Goal: Task Accomplishment & Management: Manage account settings

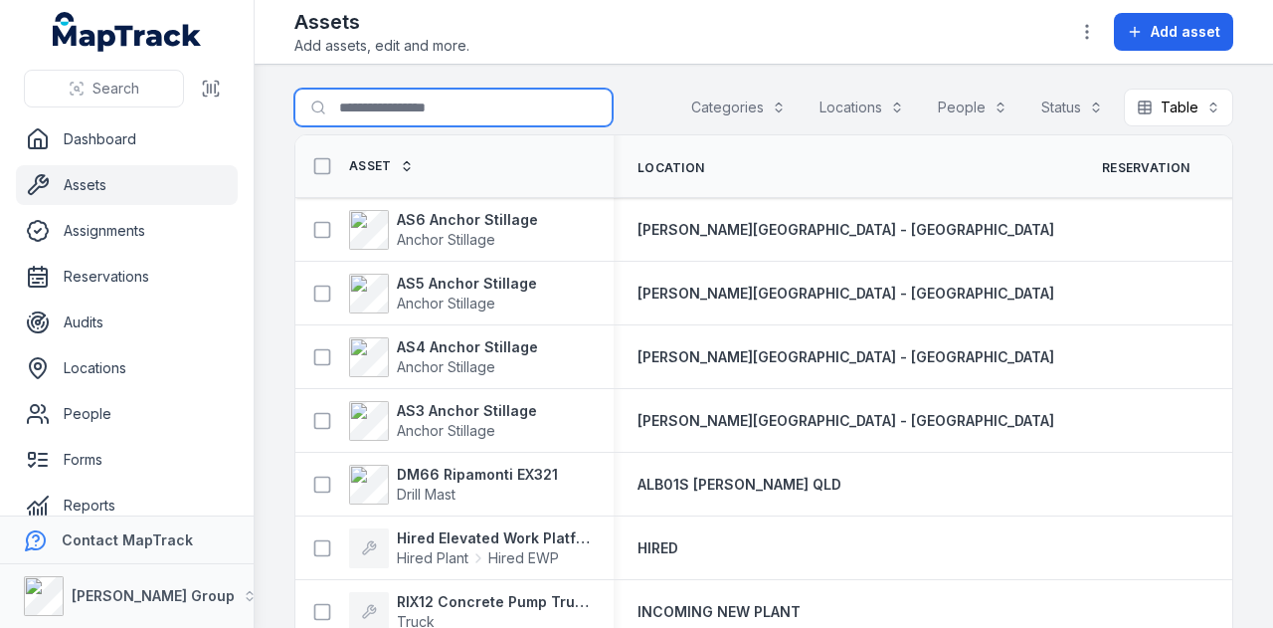
click at [454, 96] on input "Search for assets" at bounding box center [453, 108] width 318 height 38
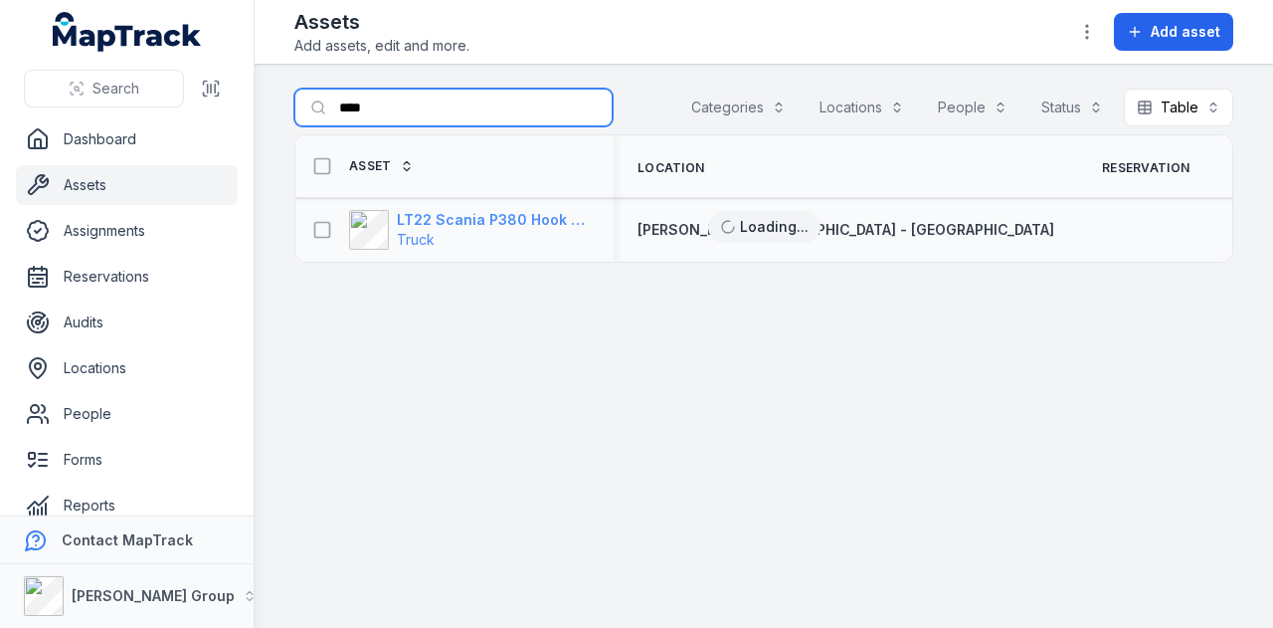
type input "****"
click at [528, 216] on strong "LT22 Scania P380 Hook Bin Truck" at bounding box center [493, 220] width 193 height 20
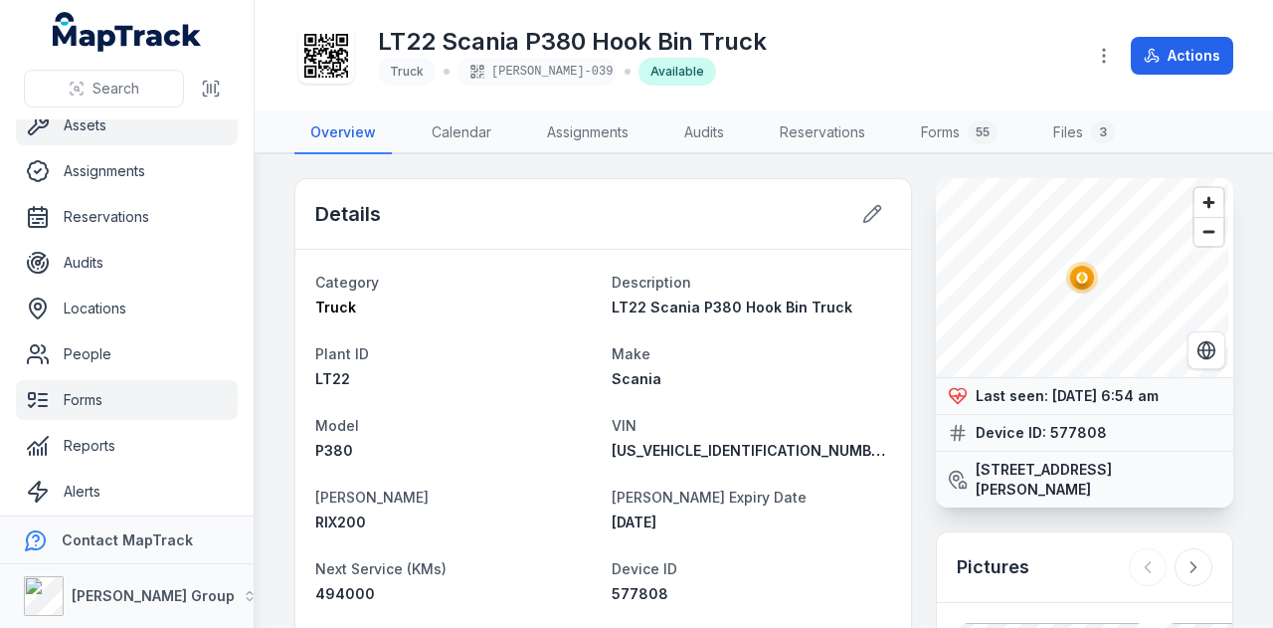
scroll to position [112, 0]
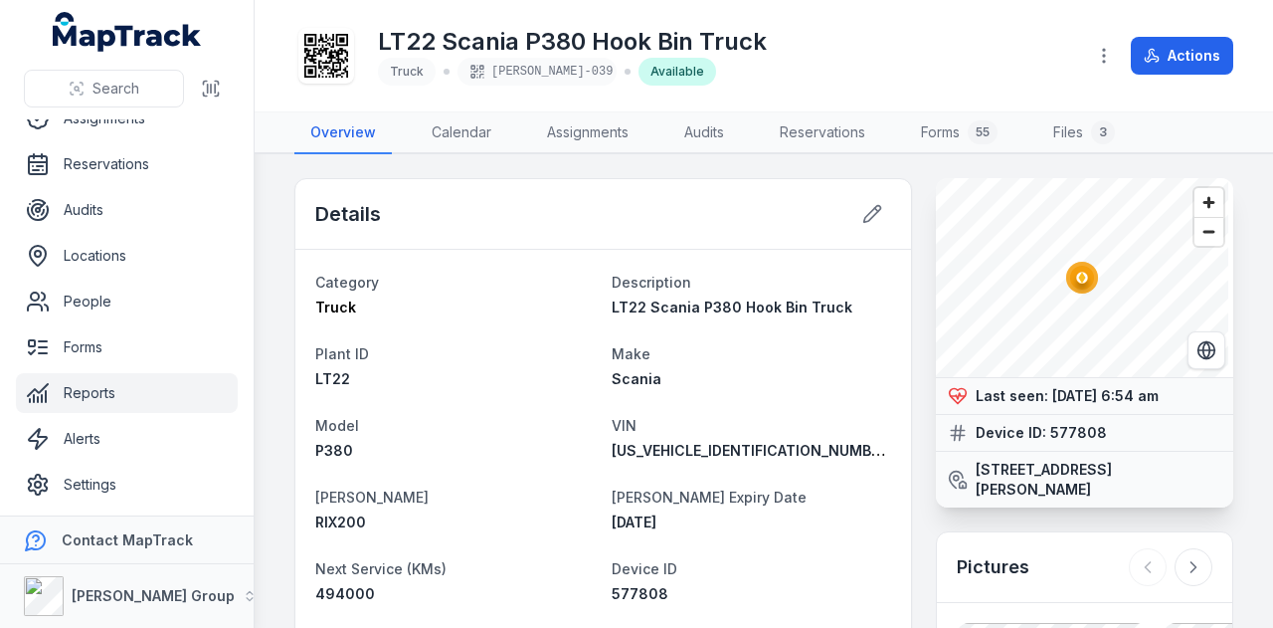
click at [152, 389] on link "Reports" at bounding box center [127, 393] width 222 height 40
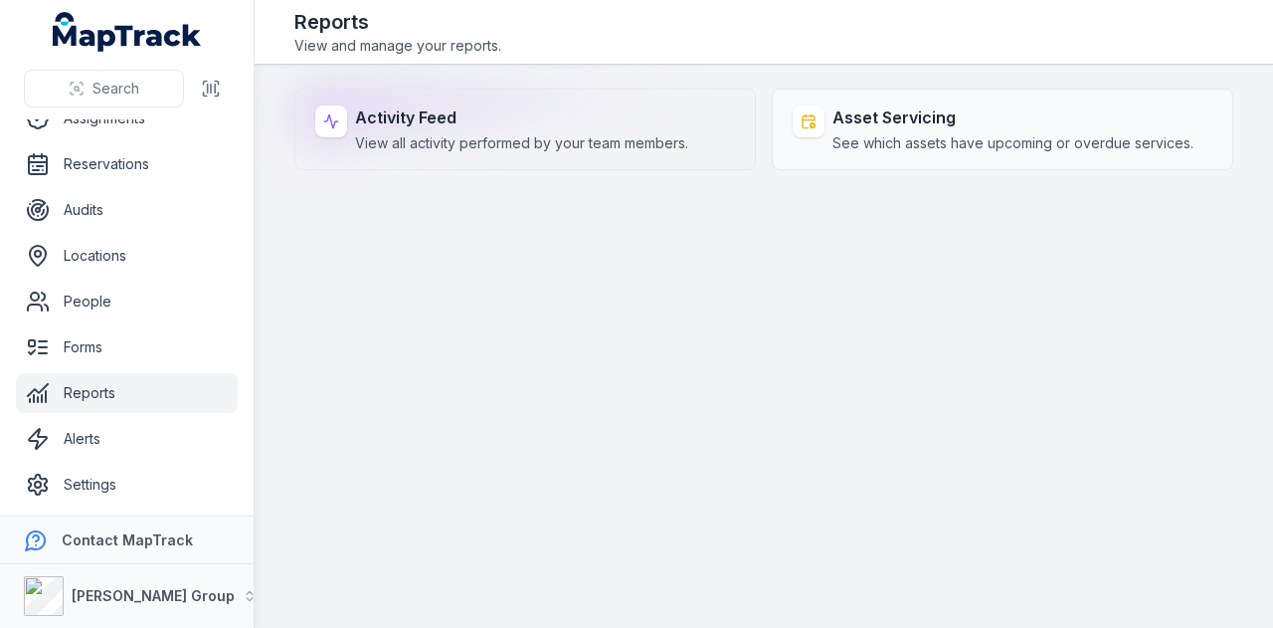
click at [415, 146] on span "View all activity performed by your team members." at bounding box center [521, 143] width 333 height 20
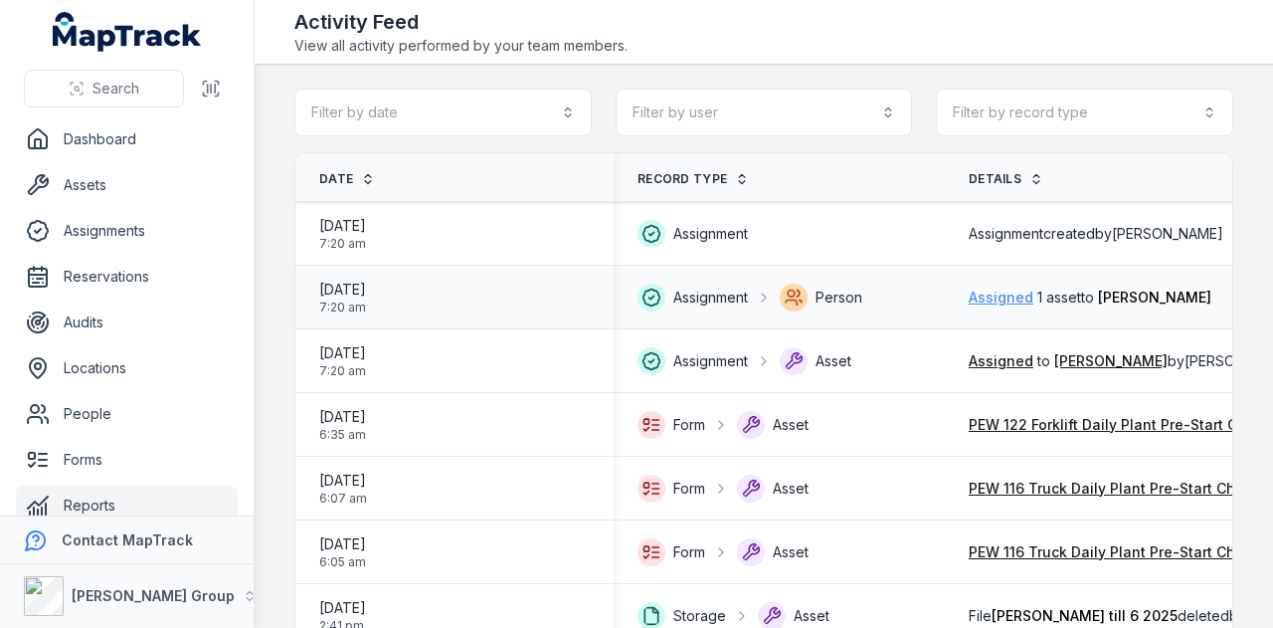
click at [1033, 297] on link "Assigned" at bounding box center [1001, 297] width 65 height 20
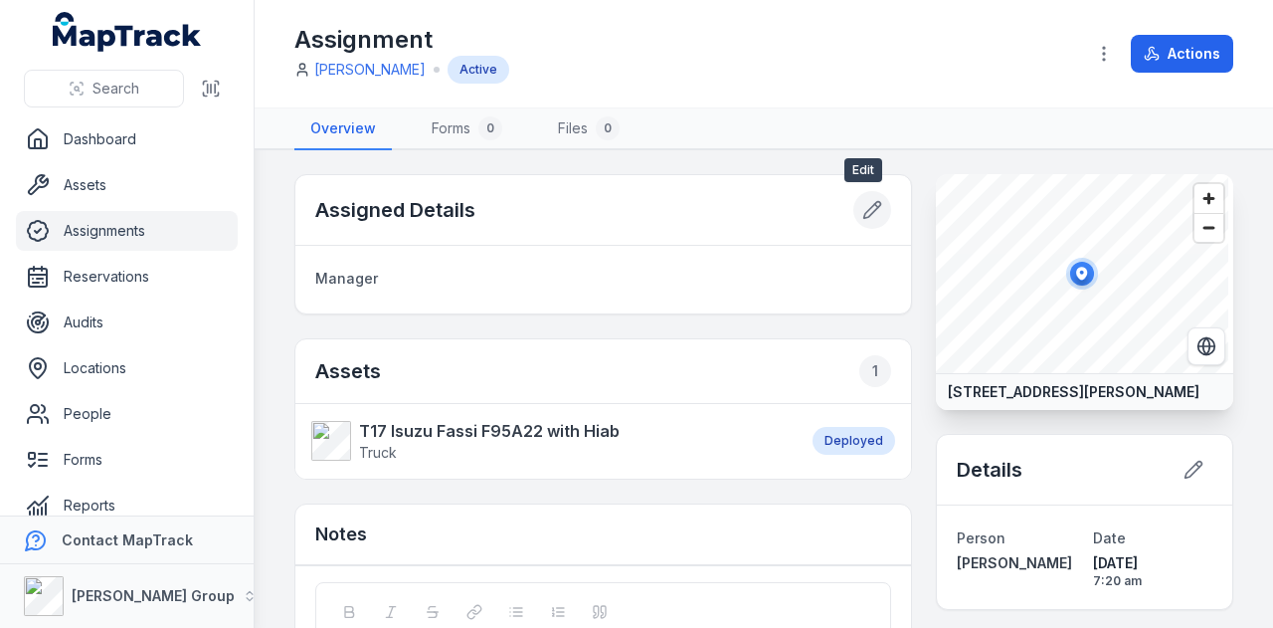
click at [873, 204] on button at bounding box center [872, 210] width 38 height 38
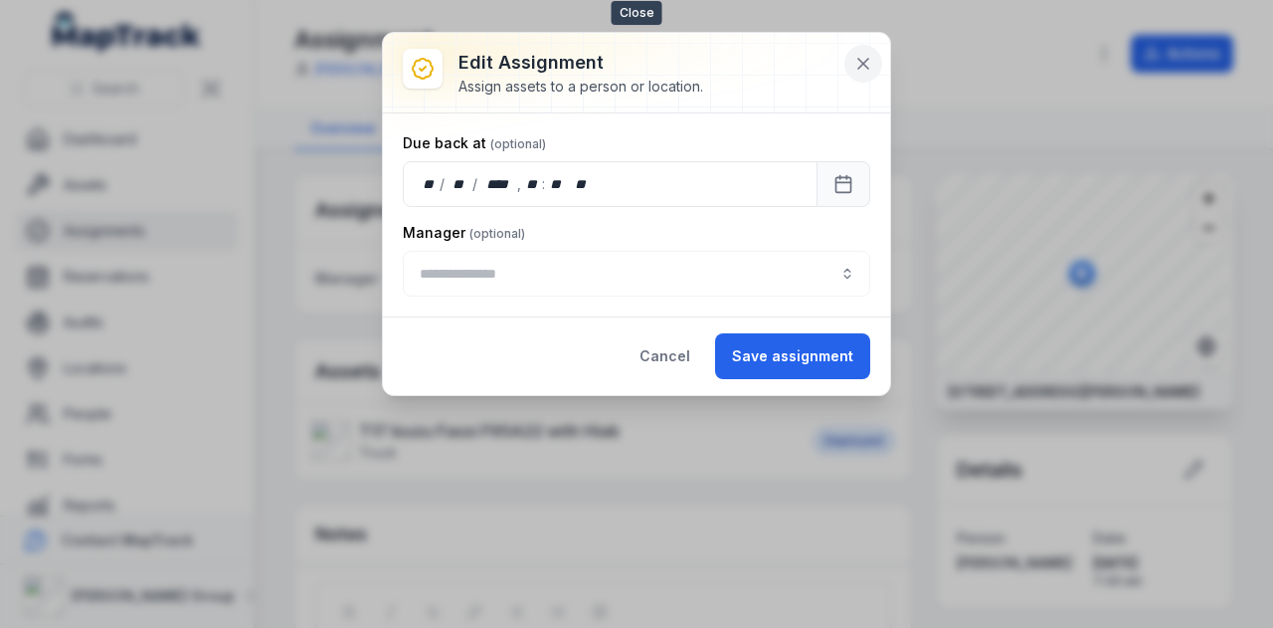
click at [865, 61] on icon at bounding box center [863, 64] width 10 height 10
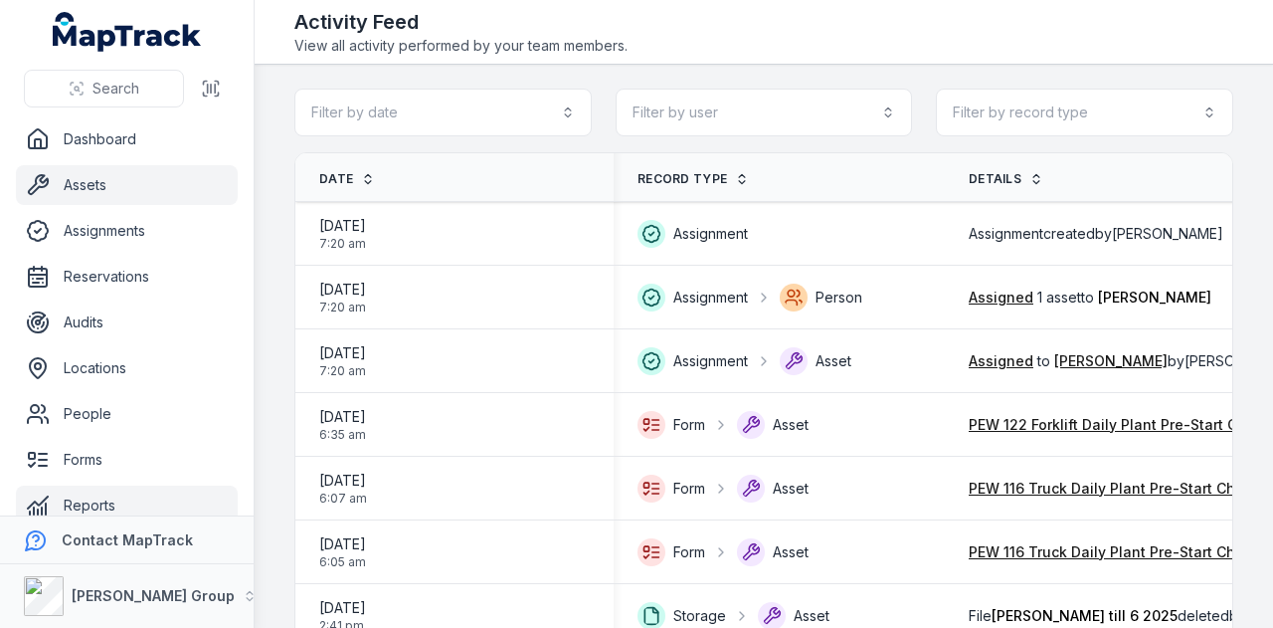
click at [141, 181] on link "Assets" at bounding box center [127, 185] width 222 height 40
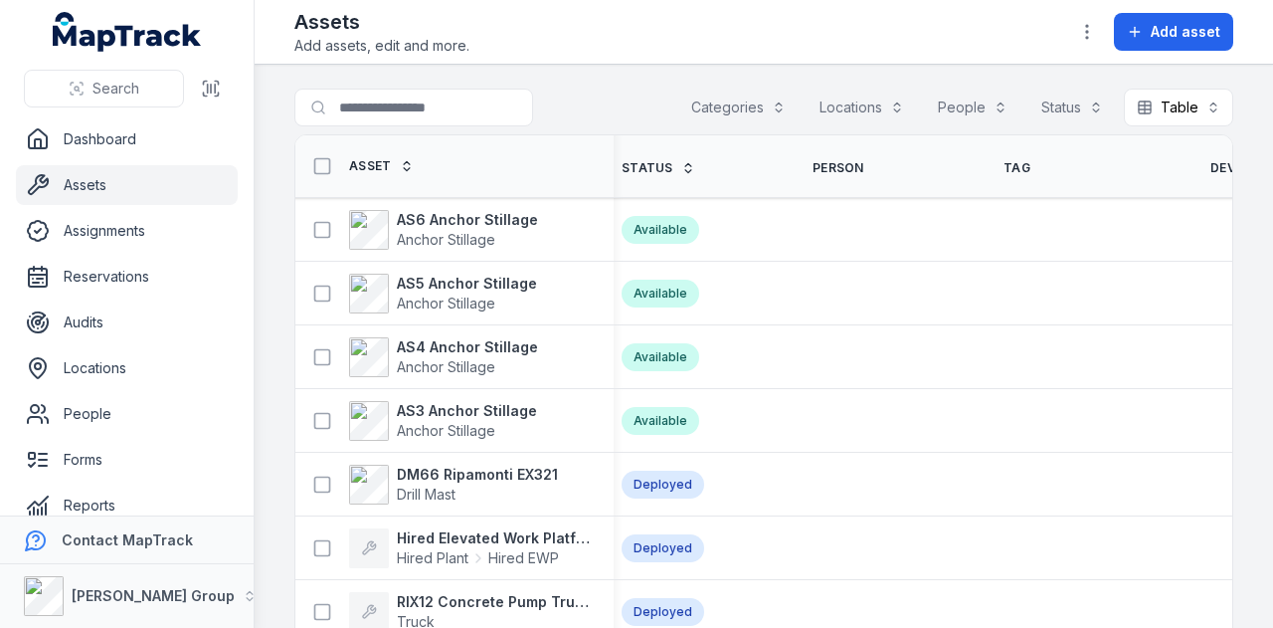
click at [1210, 163] on span "Device ID" at bounding box center [1241, 168] width 62 height 16
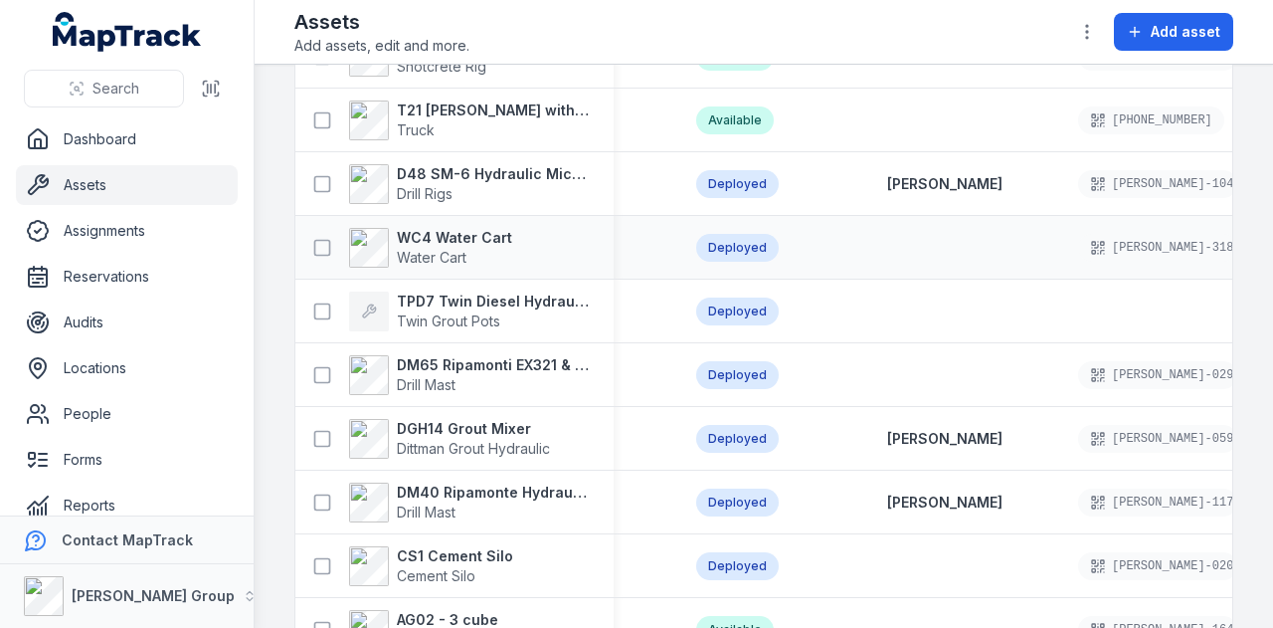
scroll to position [2683, 0]
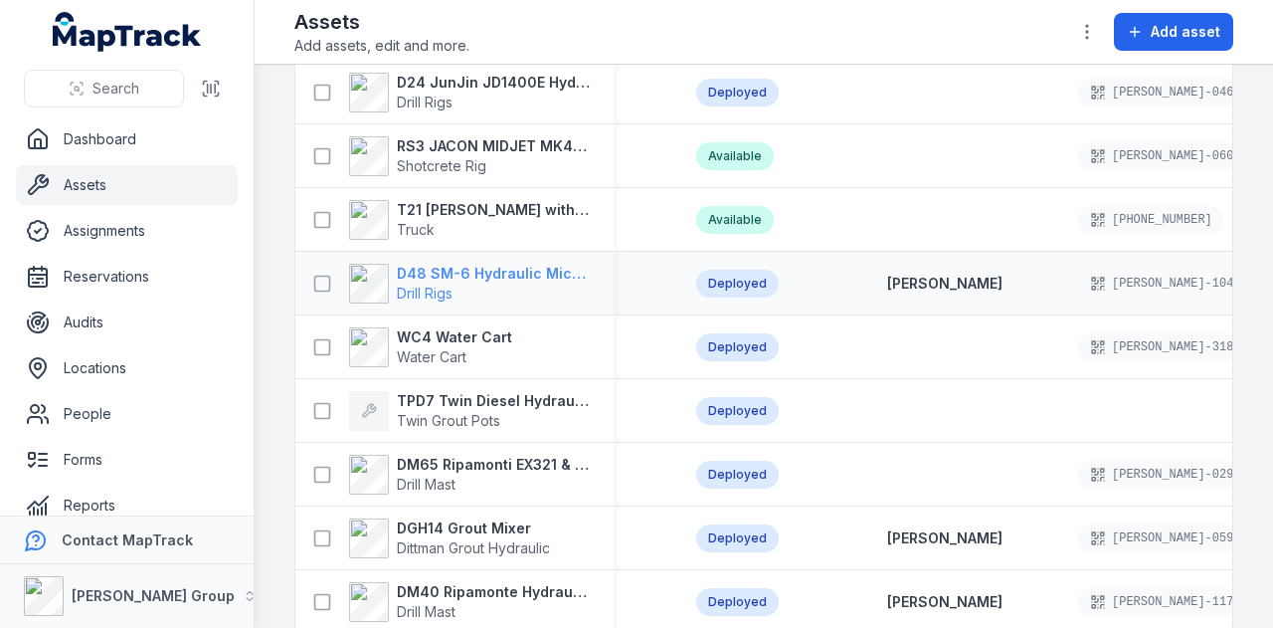
click at [473, 268] on strong "D48 SM-6 Hydraulic Micro Drill Rig" at bounding box center [493, 274] width 193 height 20
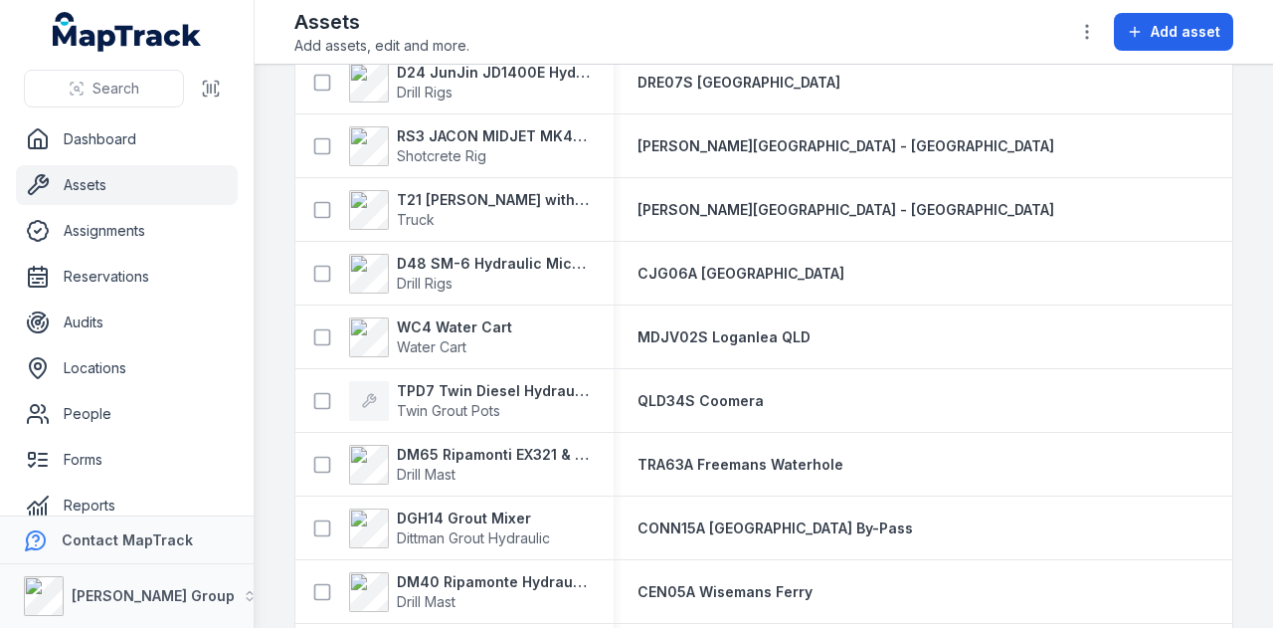
scroll to position [2685, 0]
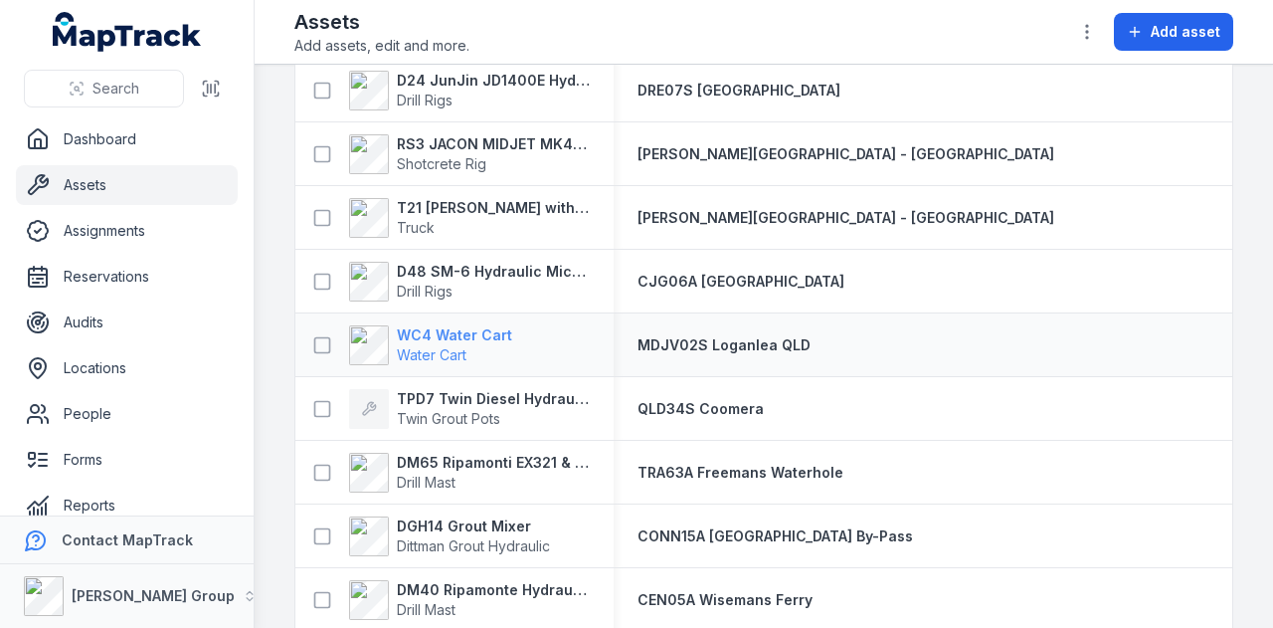
click at [419, 331] on strong "WC4 Water Cart" at bounding box center [454, 335] width 115 height 20
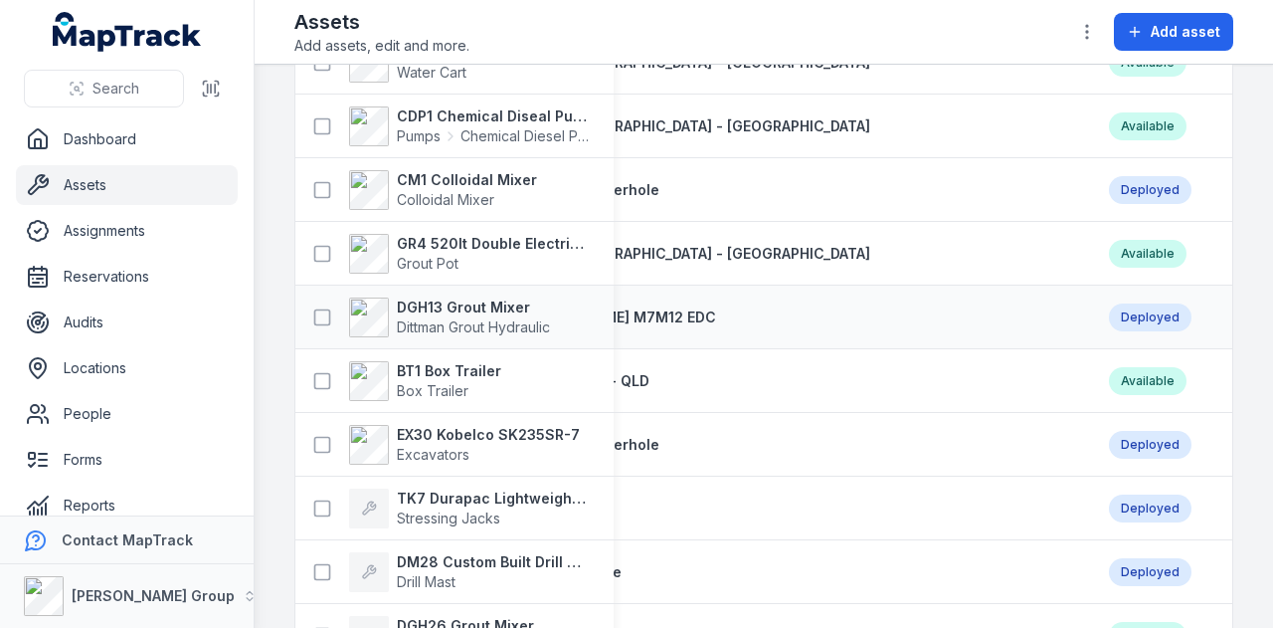
scroll to position [0, 185]
click at [479, 308] on strong "DGH13 Grout Mixer" at bounding box center [473, 307] width 153 height 20
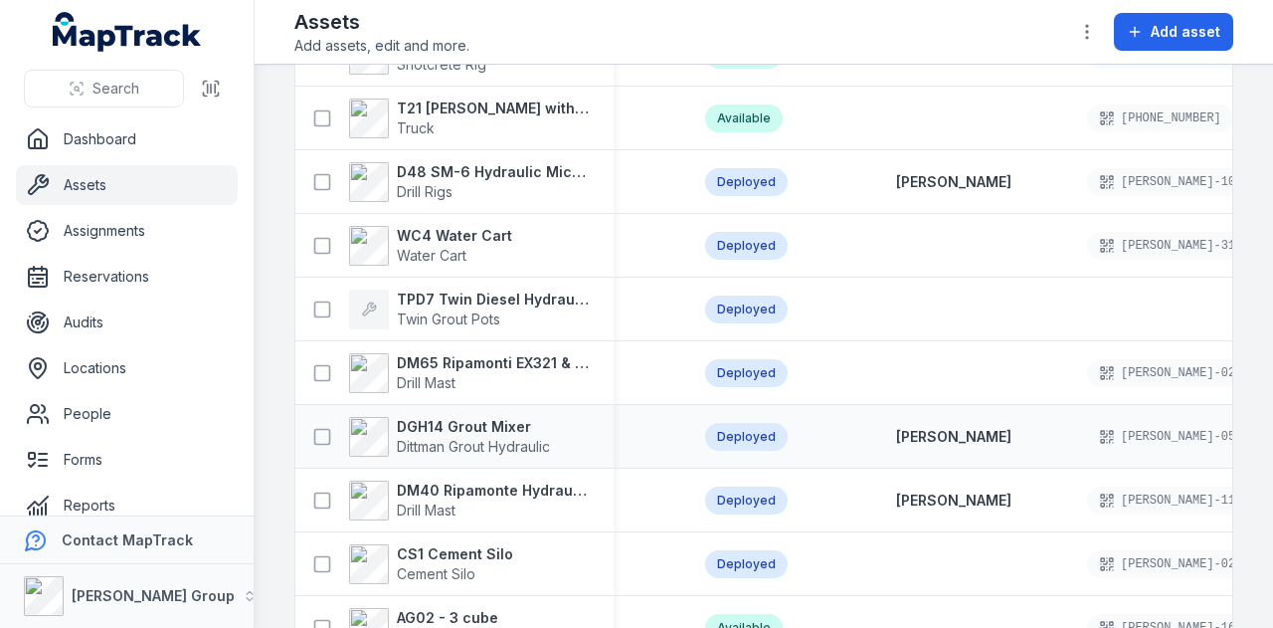
scroll to position [0, 601]
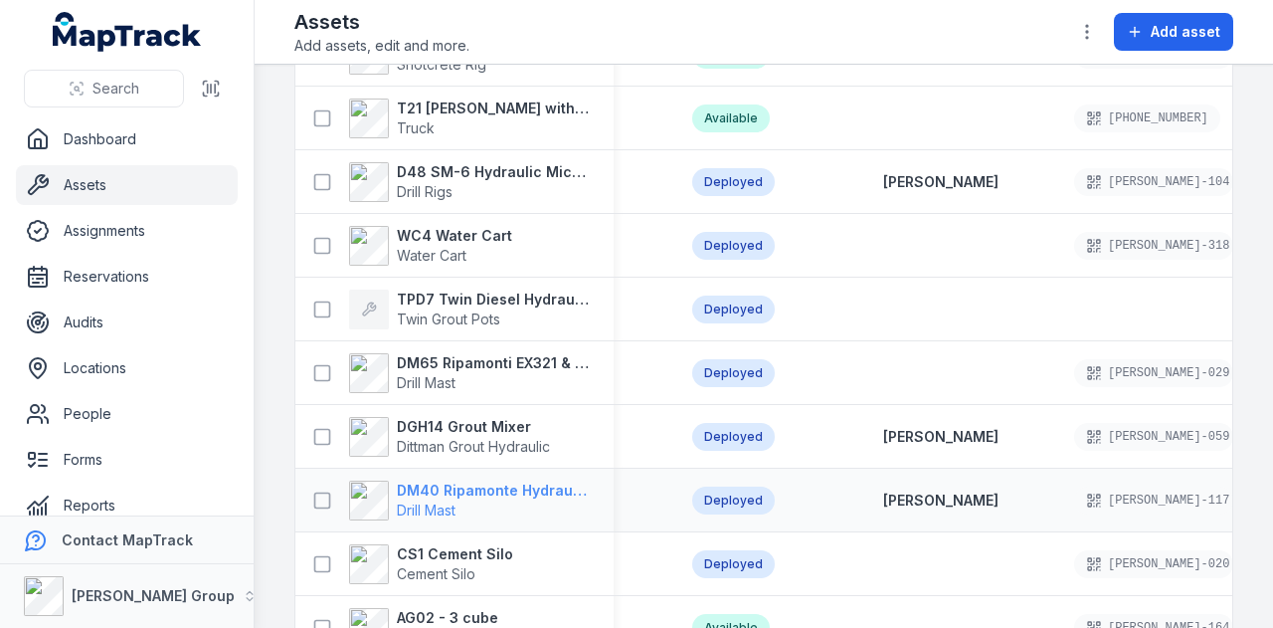
click at [511, 488] on strong "DM40 Ripamonte Hydraulic Drill Mast & EuroDrill RH10X" at bounding box center [493, 490] width 193 height 20
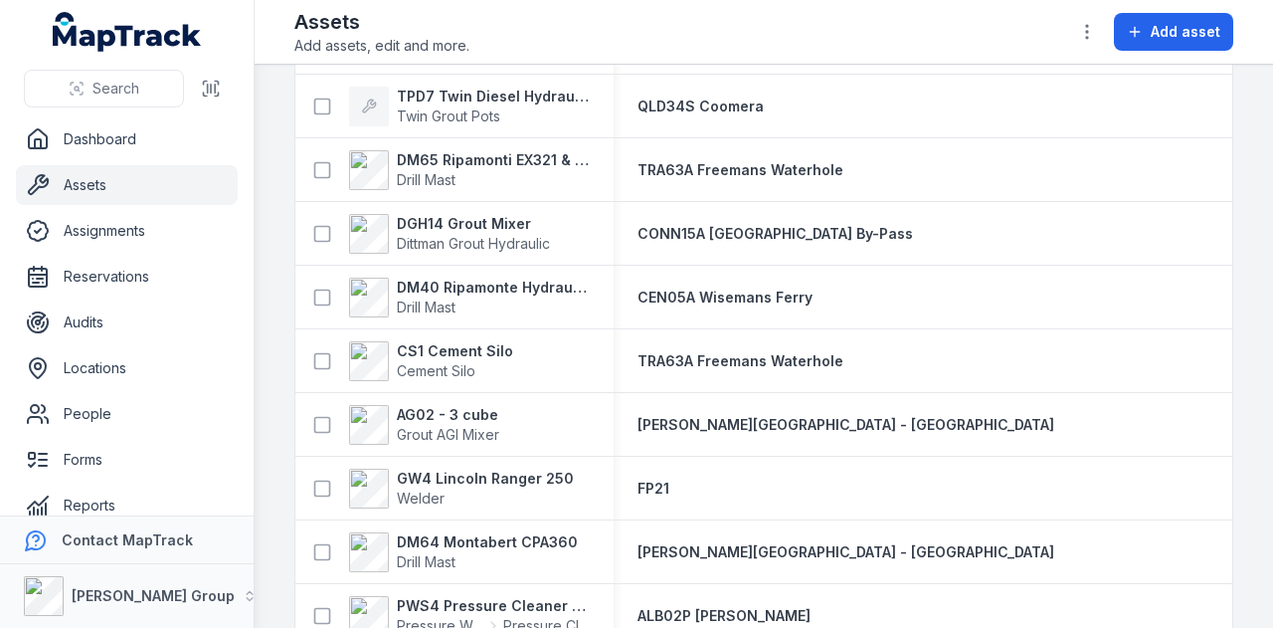
scroll to position [3182, 0]
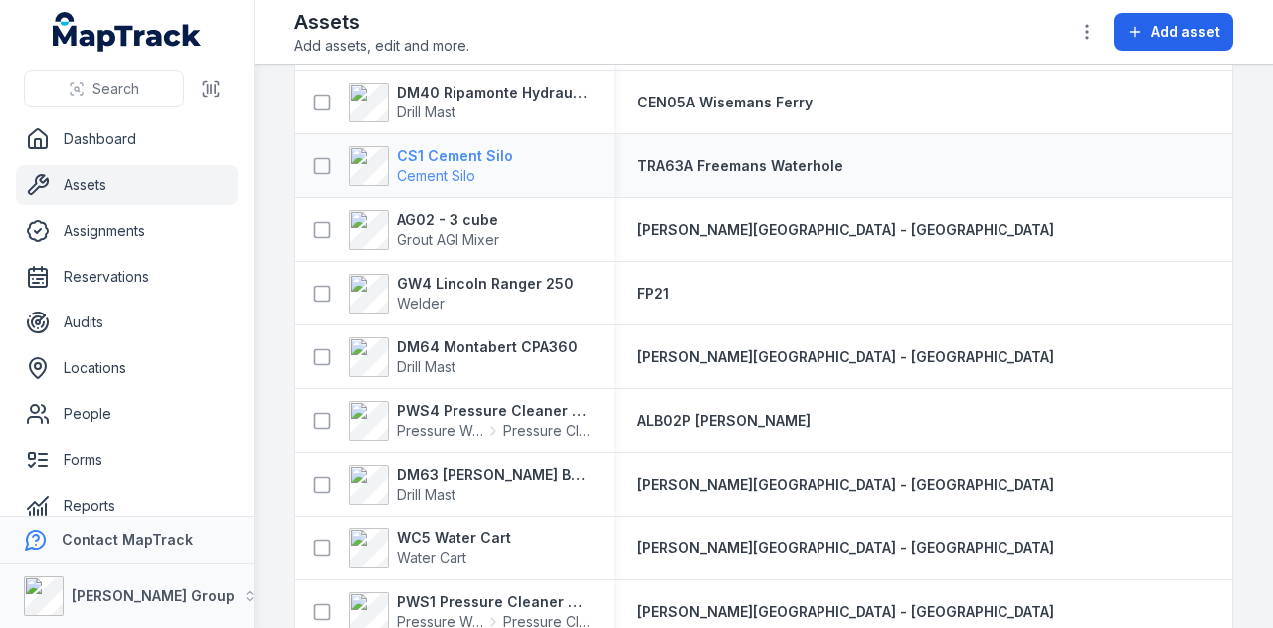
click at [481, 148] on strong "CS1 Cement Silo" at bounding box center [455, 156] width 116 height 20
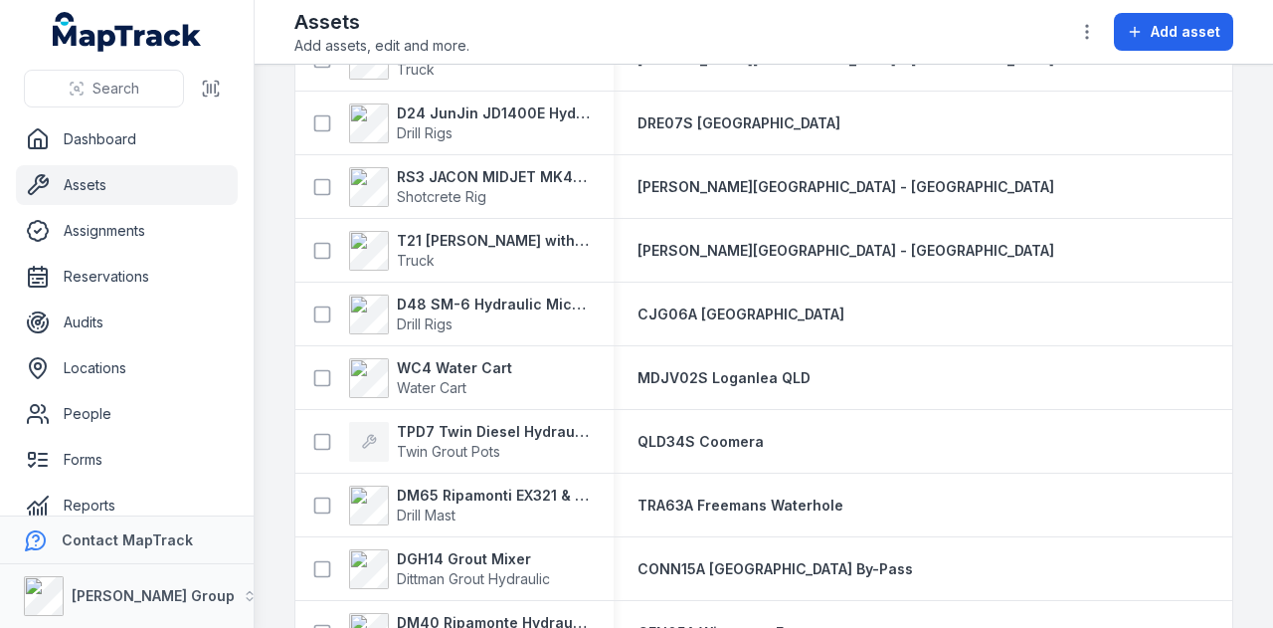
scroll to position [2884, 0]
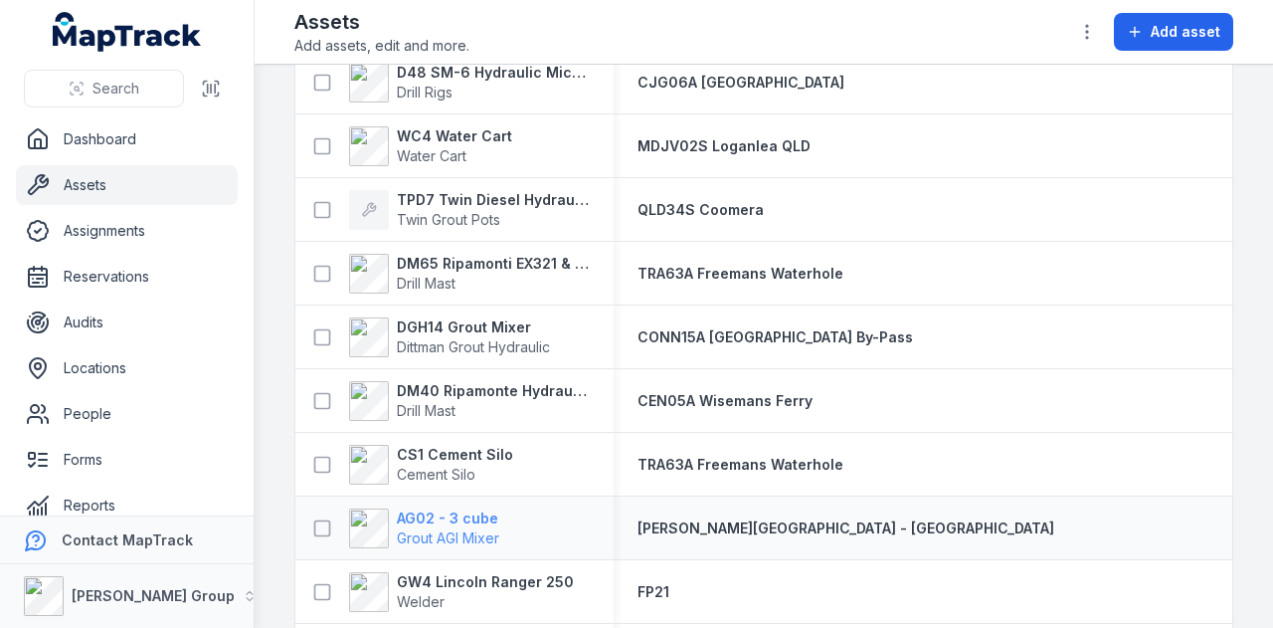
click at [453, 517] on strong "AG02 - 3 cube" at bounding box center [448, 518] width 102 height 20
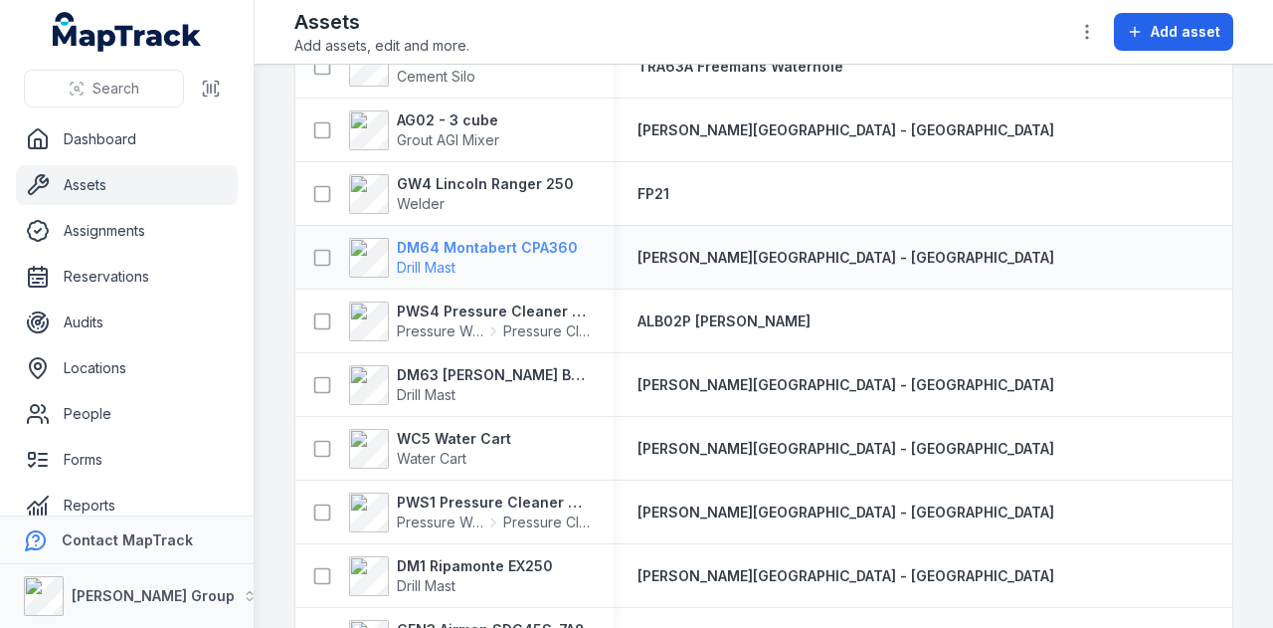
click at [472, 246] on strong "DM64 Montabert CPA360" at bounding box center [487, 248] width 181 height 20
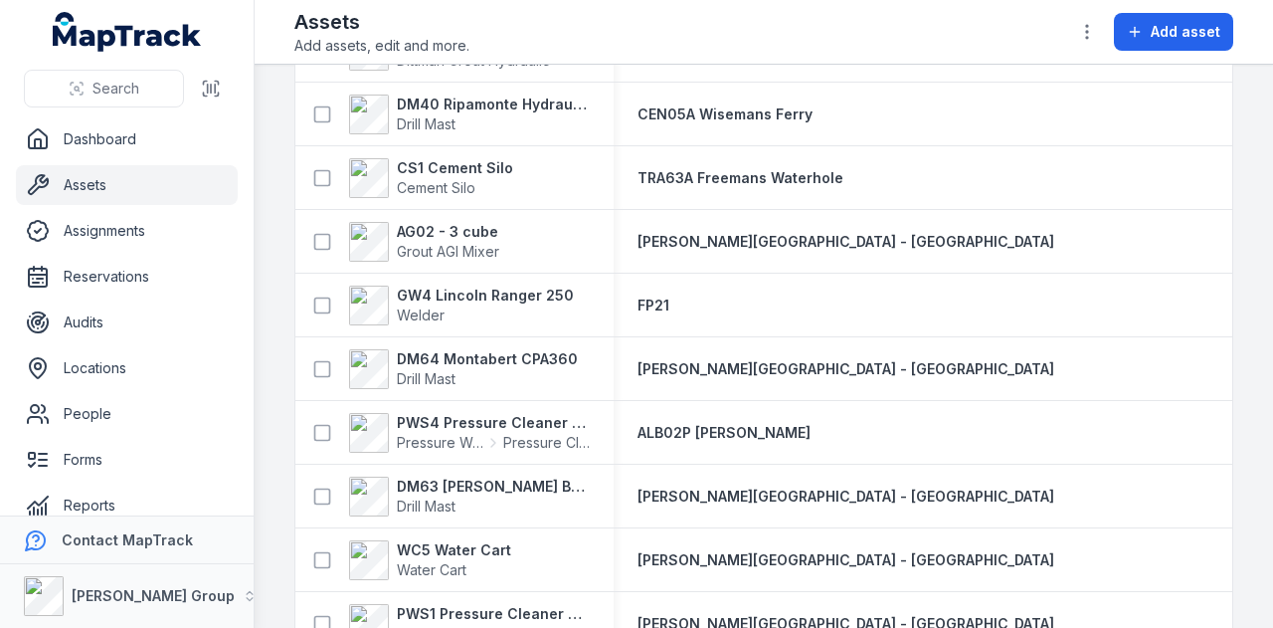
scroll to position [3083, 0]
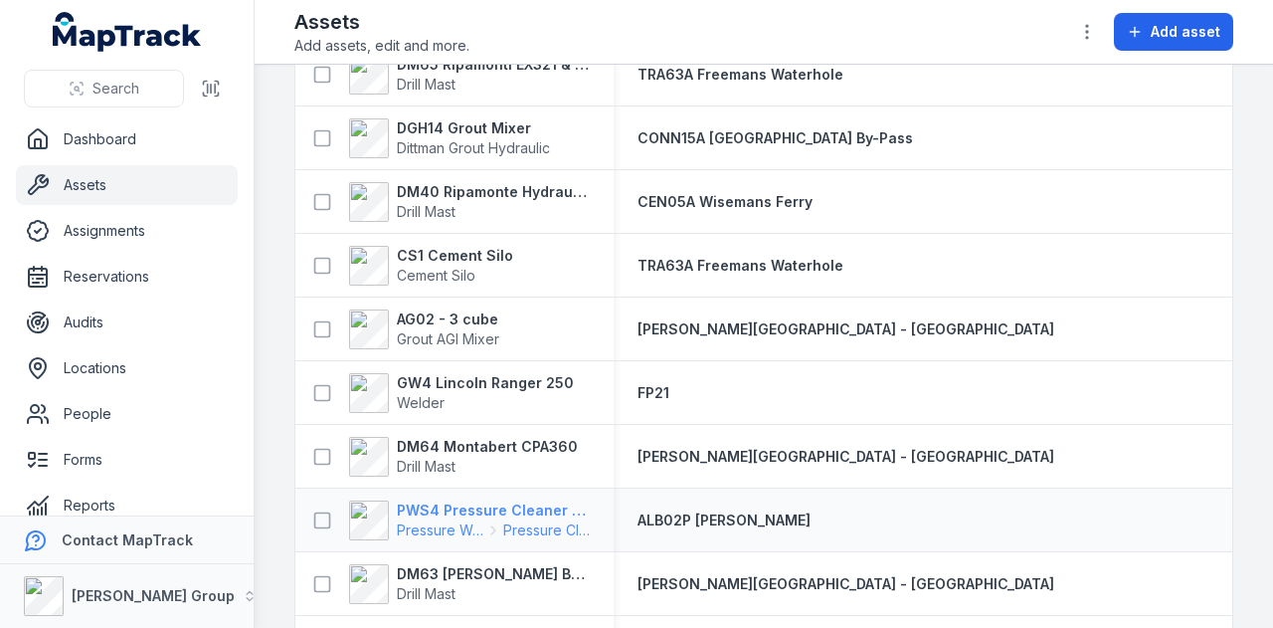
click at [510, 510] on strong "PWS4 Pressure Cleaner Skid Mounted" at bounding box center [493, 510] width 193 height 20
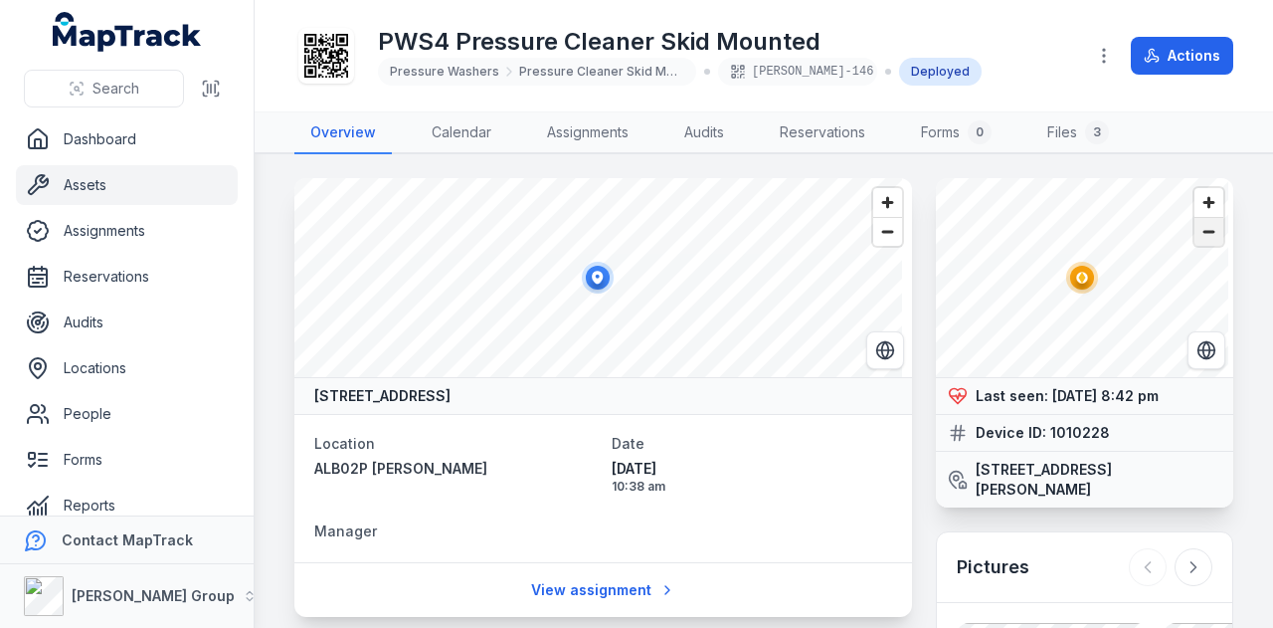
click at [1204, 240] on span "Zoom out" at bounding box center [1208, 232] width 29 height 28
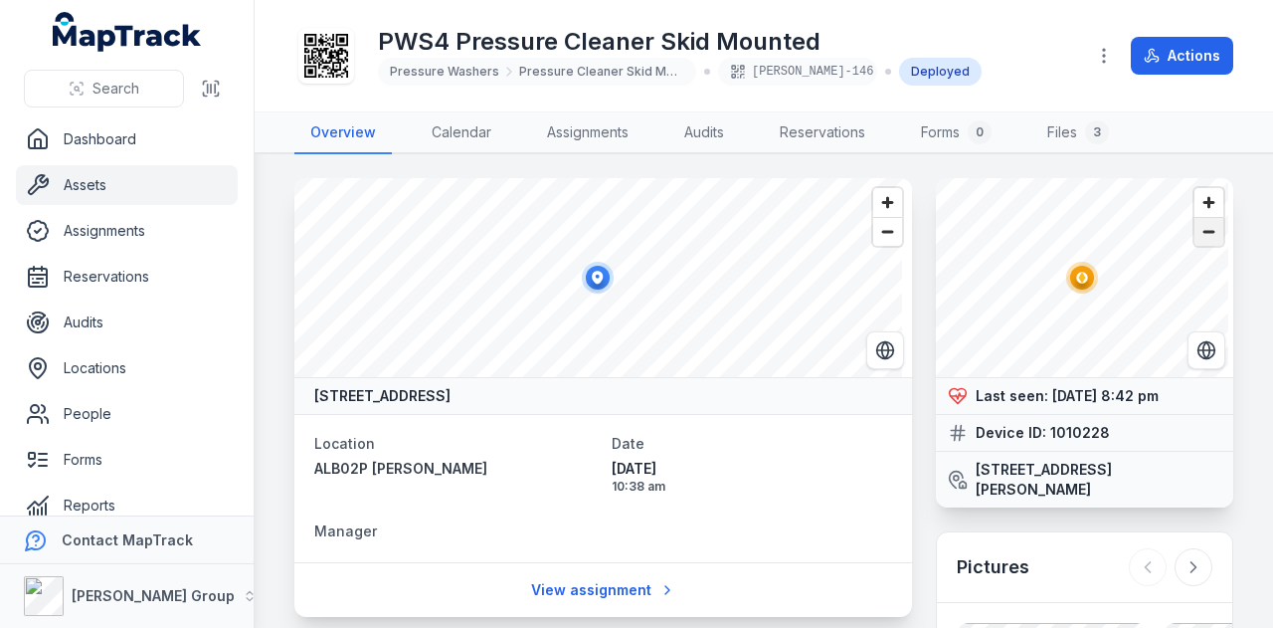
click at [1204, 240] on span "Zoom out" at bounding box center [1208, 232] width 29 height 28
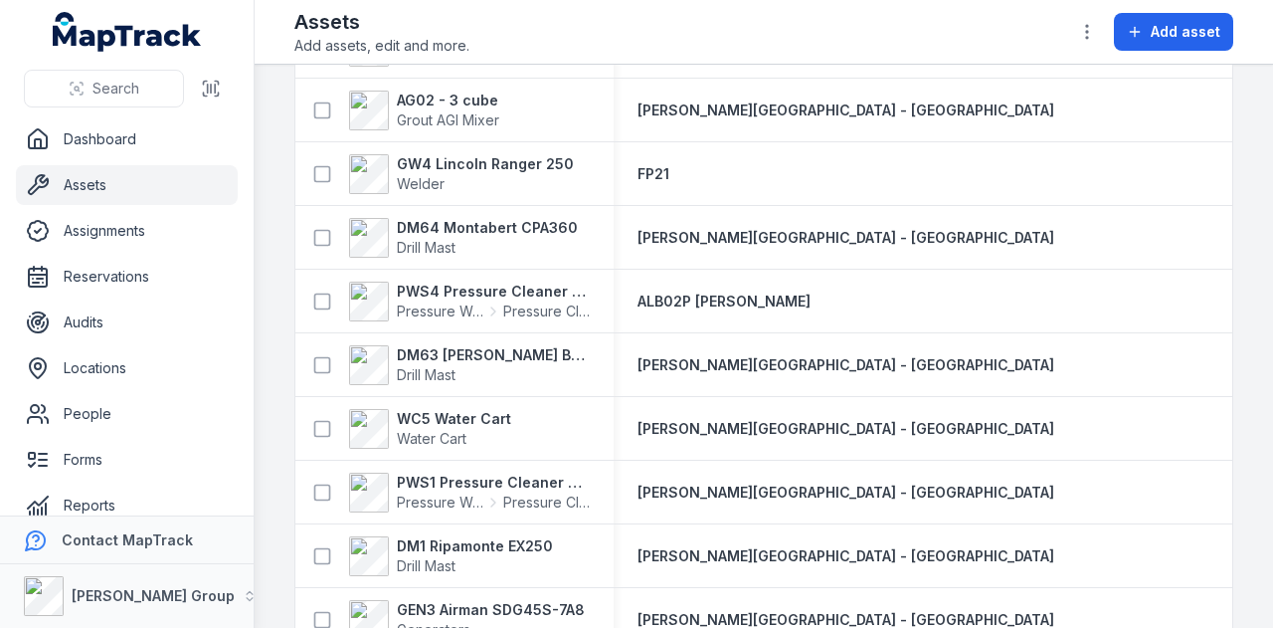
scroll to position [3381, 0]
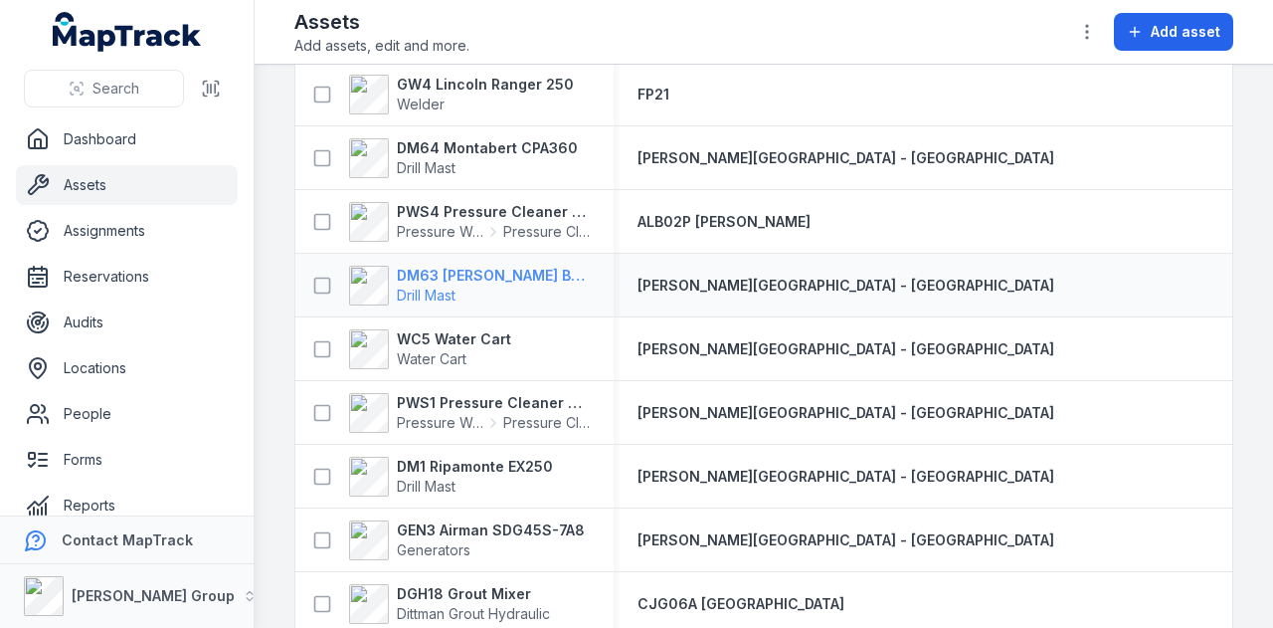
click at [460, 273] on strong "DM63 [PERSON_NAME] Build Mast" at bounding box center [493, 276] width 193 height 20
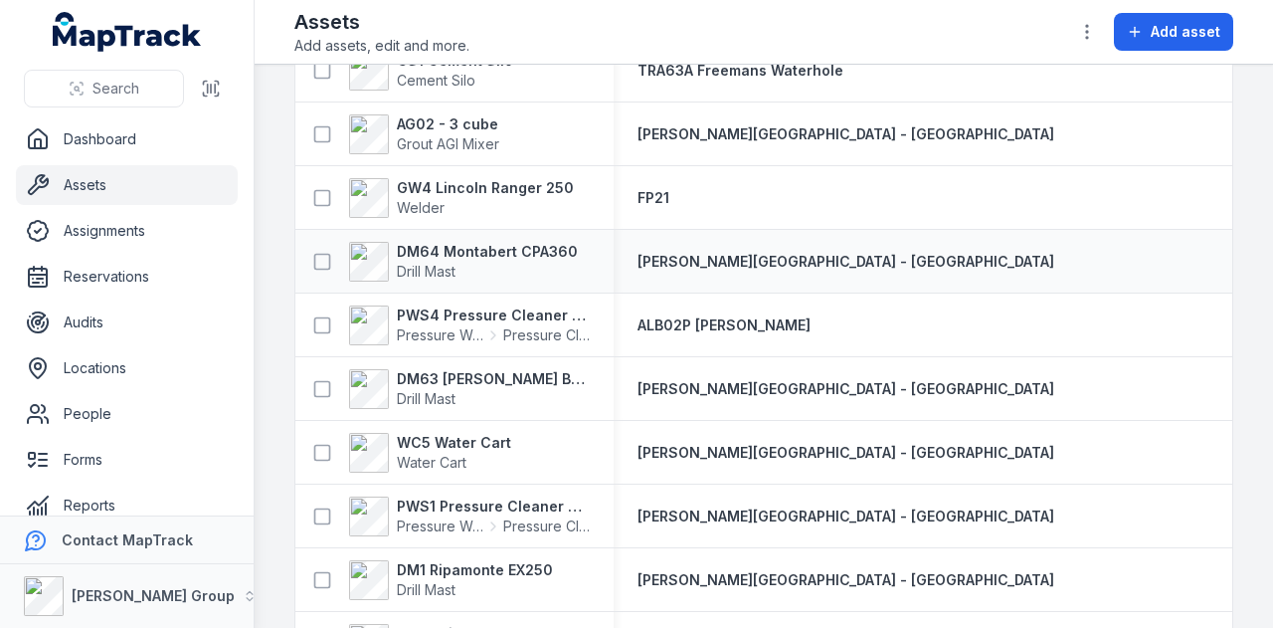
scroll to position [3282, 0]
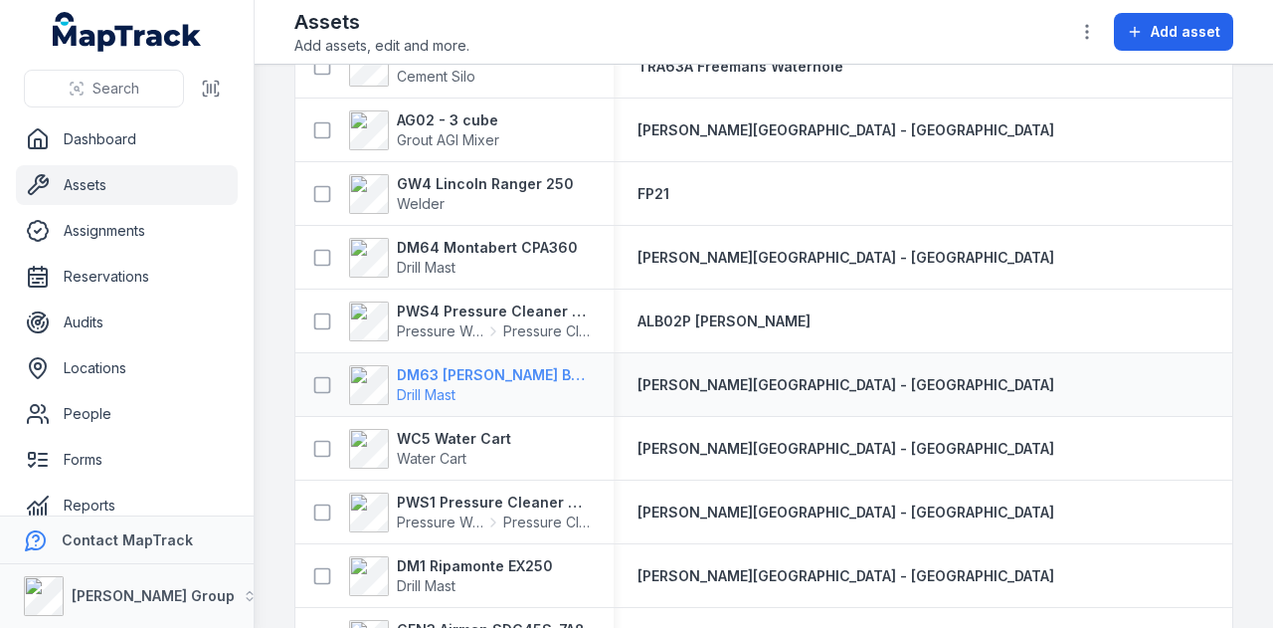
click at [492, 376] on strong "DM63 [PERSON_NAME] Build Mast" at bounding box center [493, 375] width 193 height 20
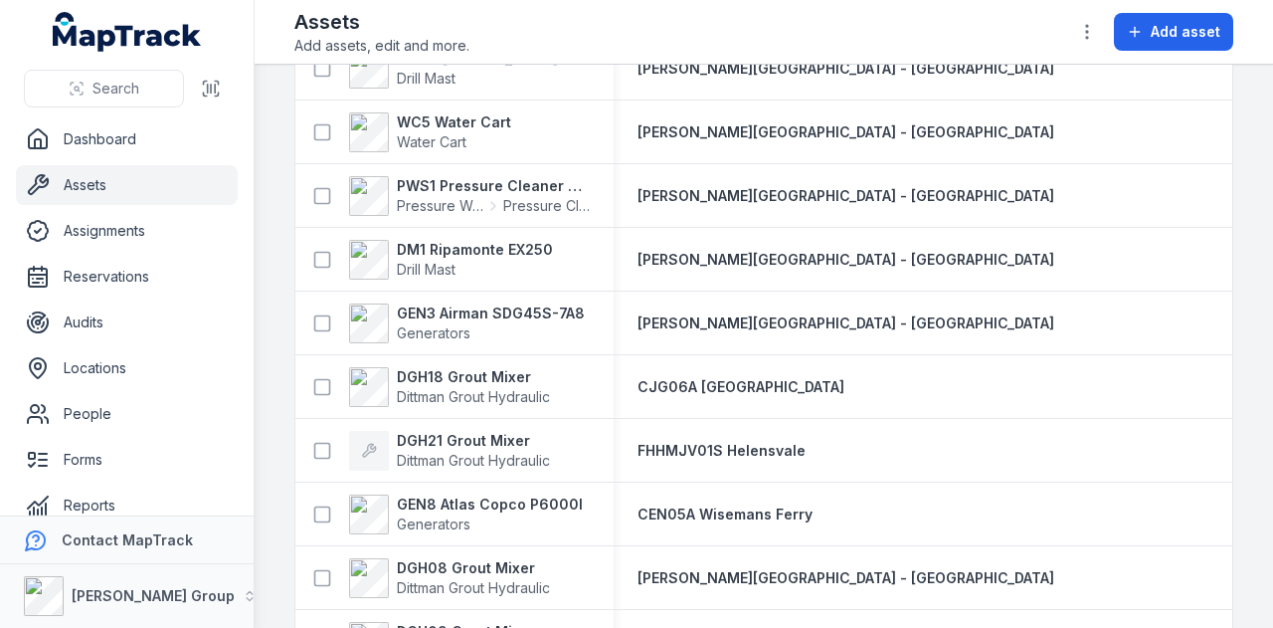
scroll to position [3481, 0]
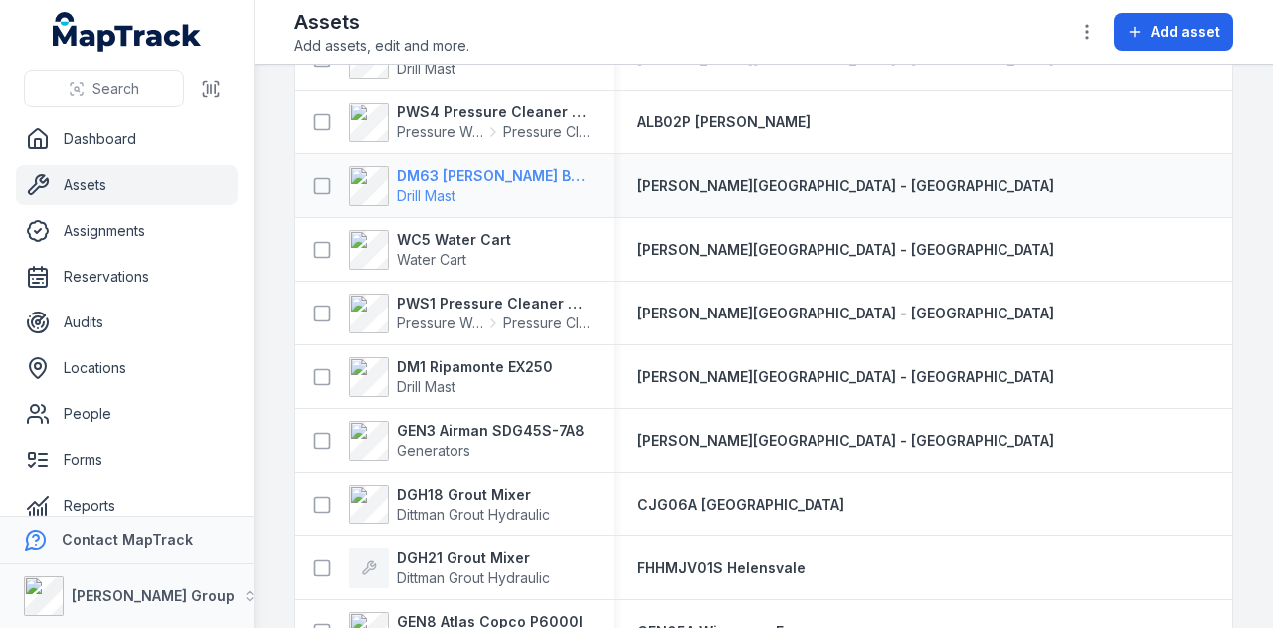
click at [493, 168] on strong "DM63 [PERSON_NAME] Build Mast" at bounding box center [493, 176] width 193 height 20
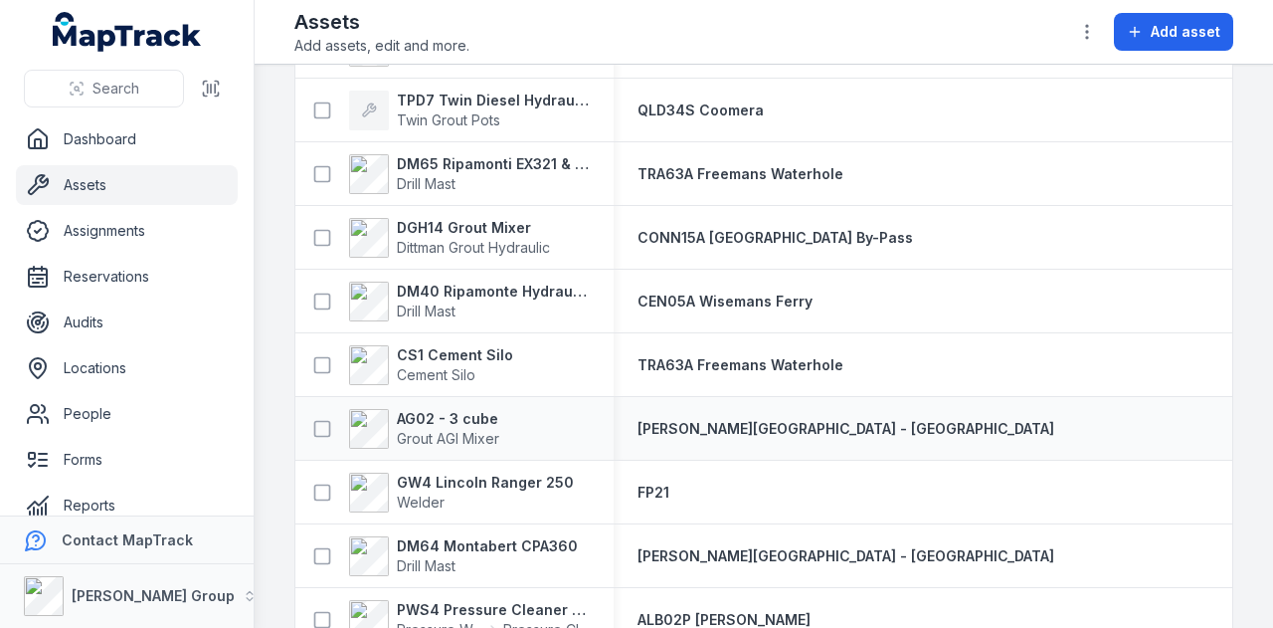
scroll to position [3282, 0]
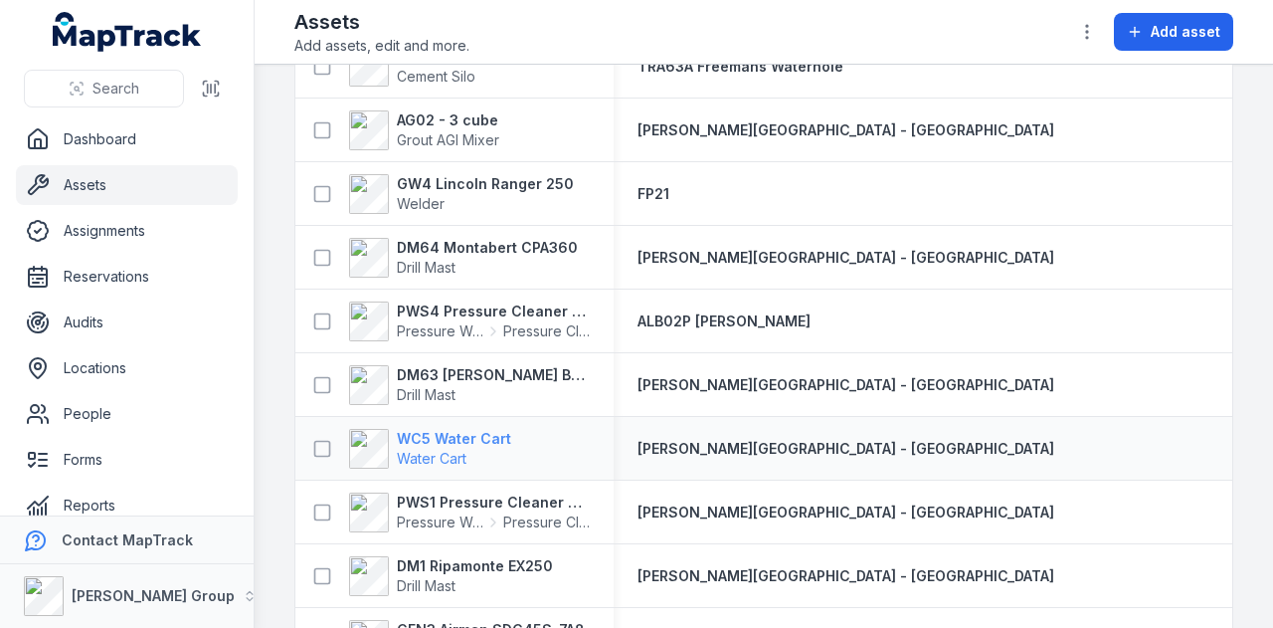
click at [471, 443] on strong "WC5 Water Cart" at bounding box center [454, 439] width 114 height 20
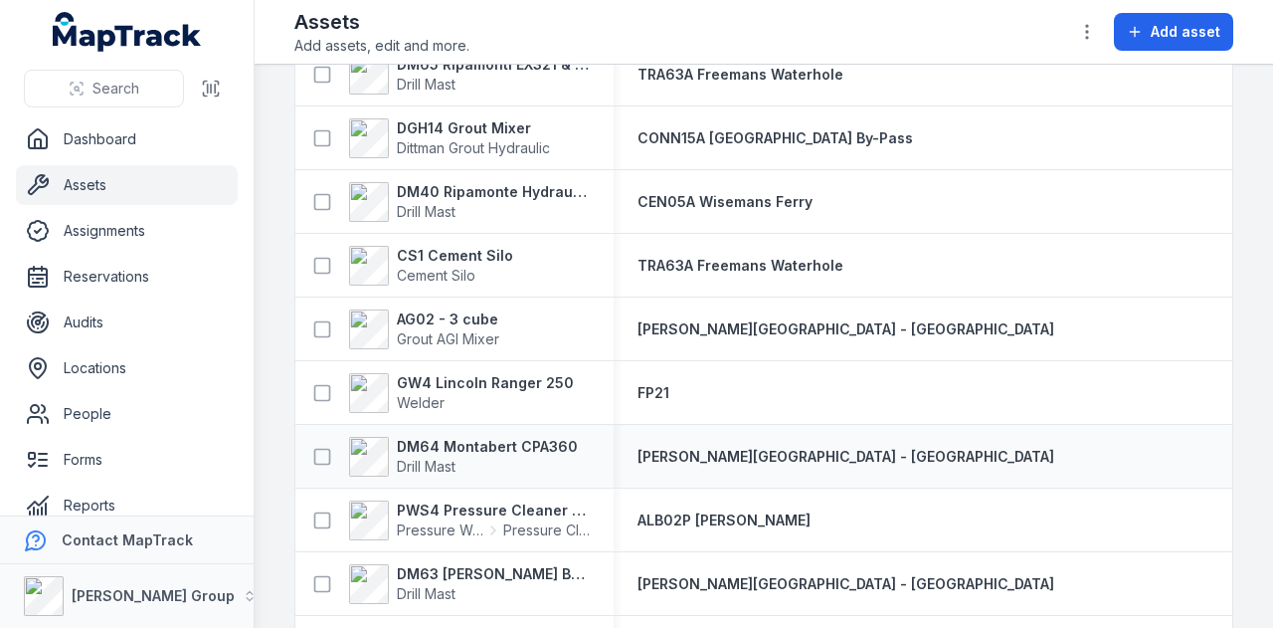
scroll to position [3381, 0]
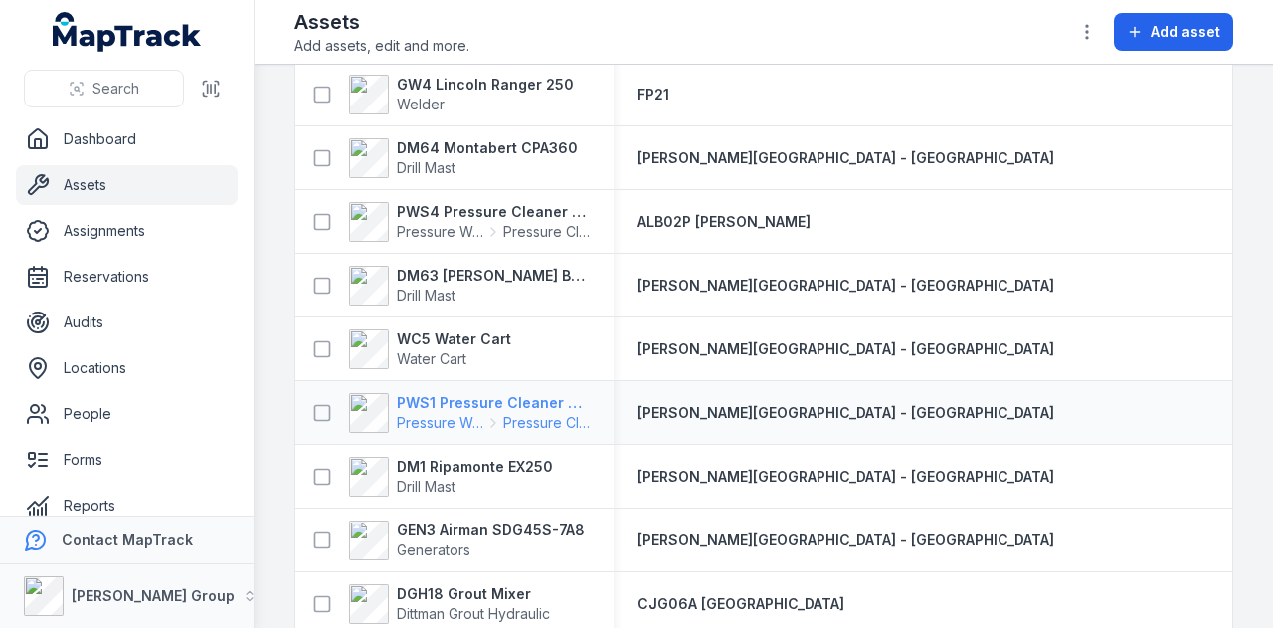
click at [447, 401] on strong "PWS1 Pressure Cleaner Skid Mounted" at bounding box center [493, 403] width 193 height 20
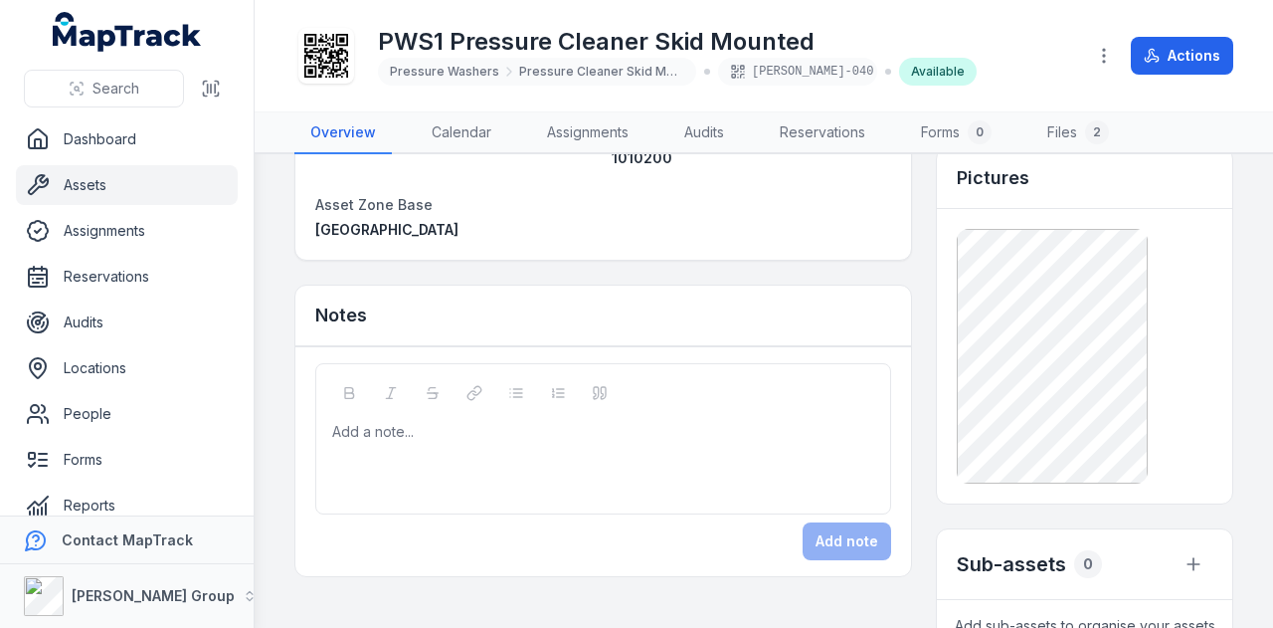
scroll to position [199, 0]
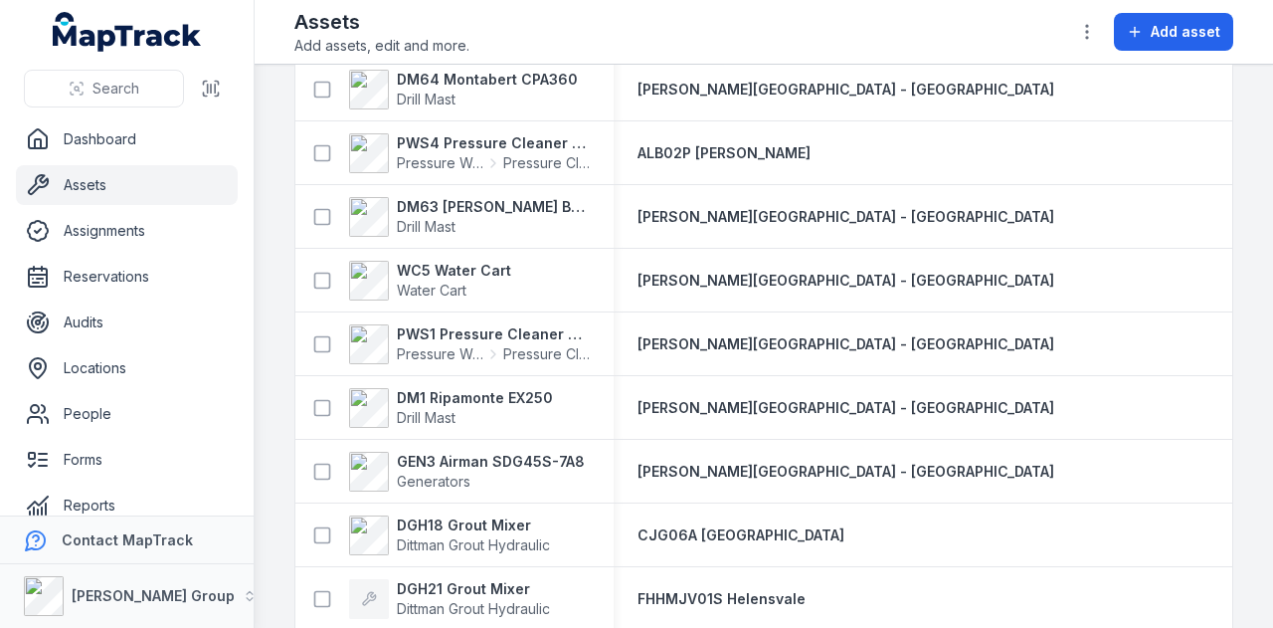
scroll to position [3481, 0]
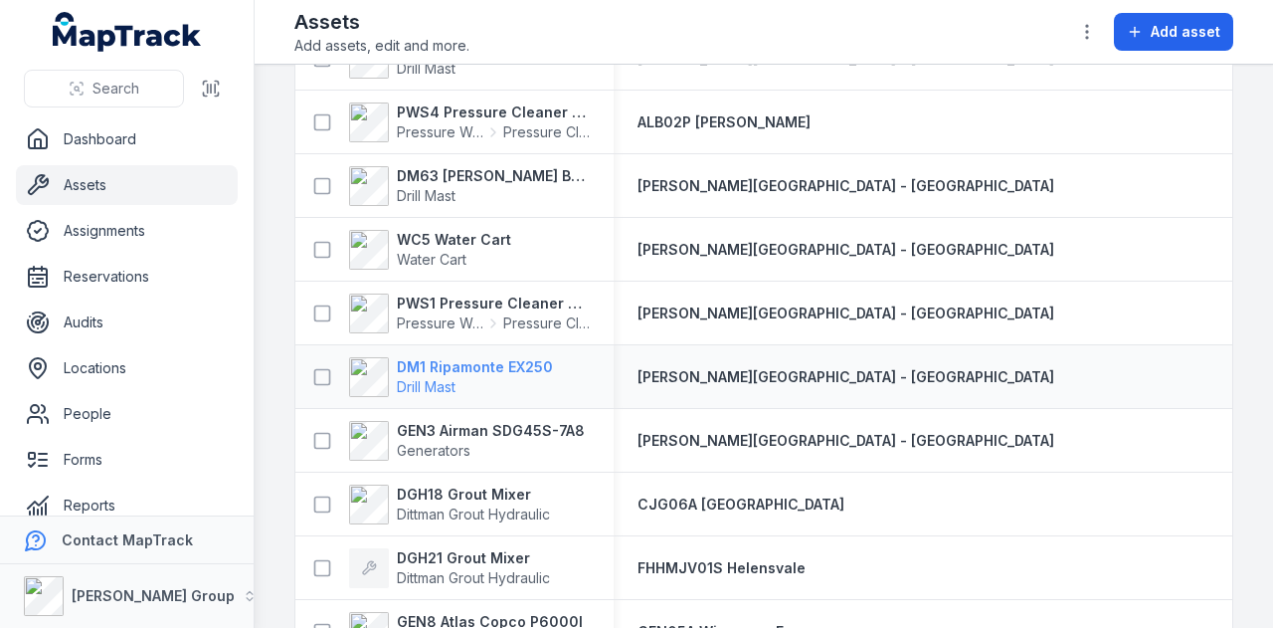
click at [504, 369] on strong "DM1 Ripamonte EX250" at bounding box center [475, 367] width 156 height 20
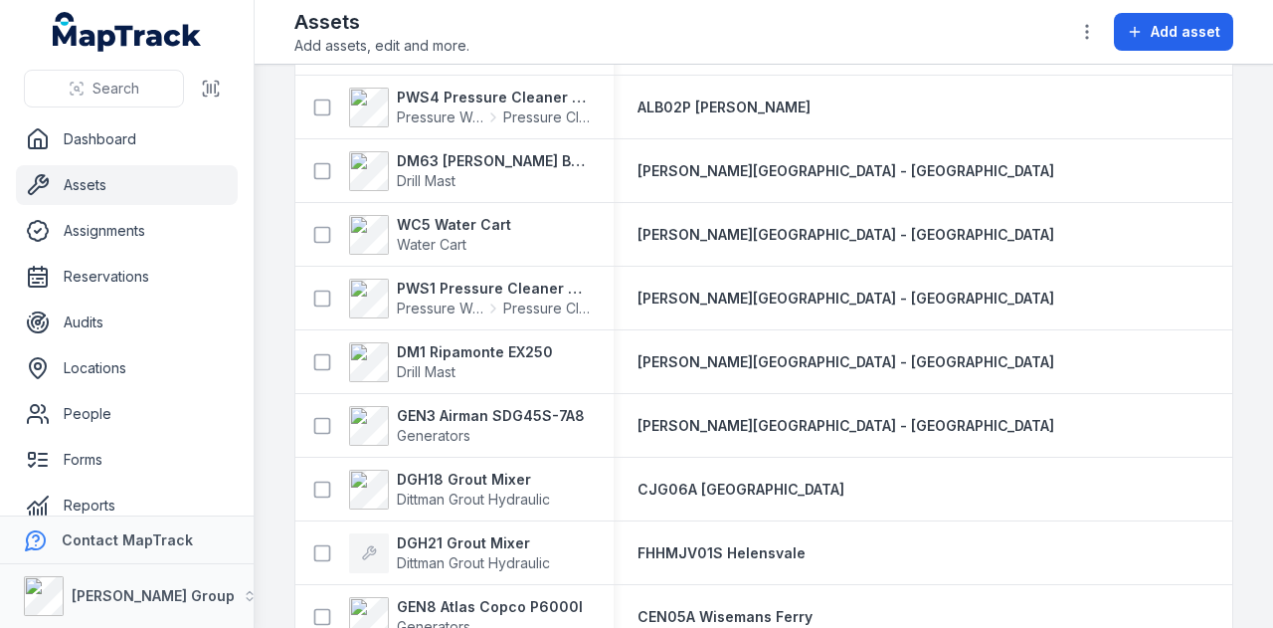
scroll to position [3680, 0]
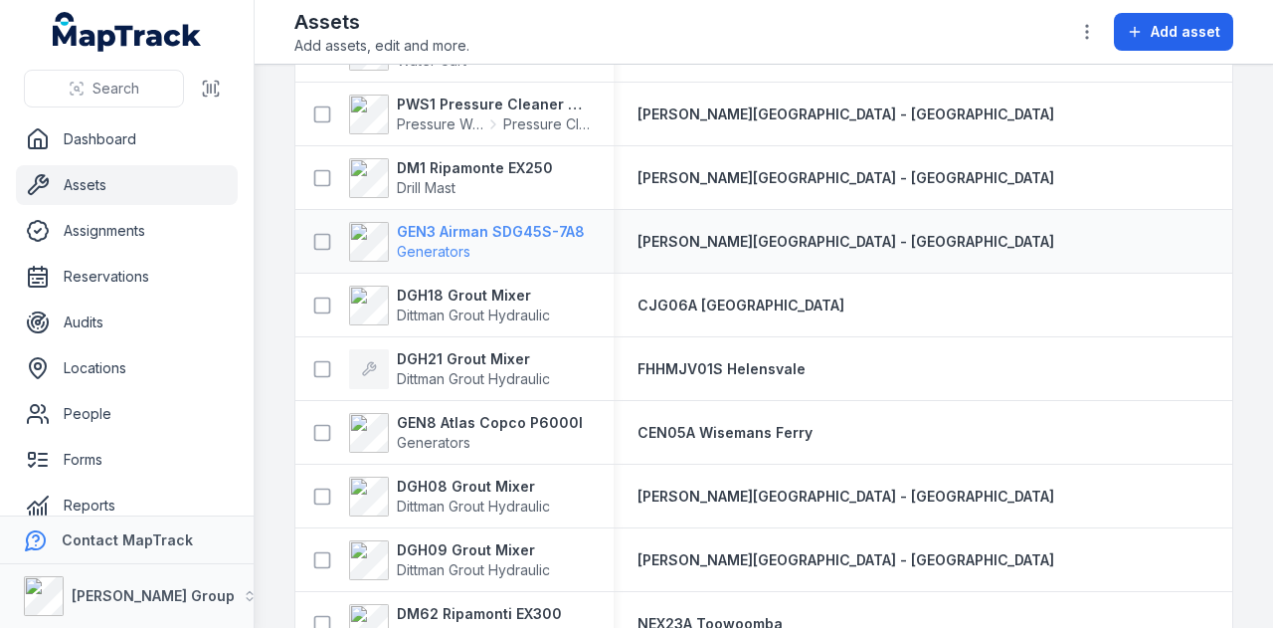
click at [475, 224] on strong "GEN3 Airman SDG45S-7A8" at bounding box center [491, 232] width 188 height 20
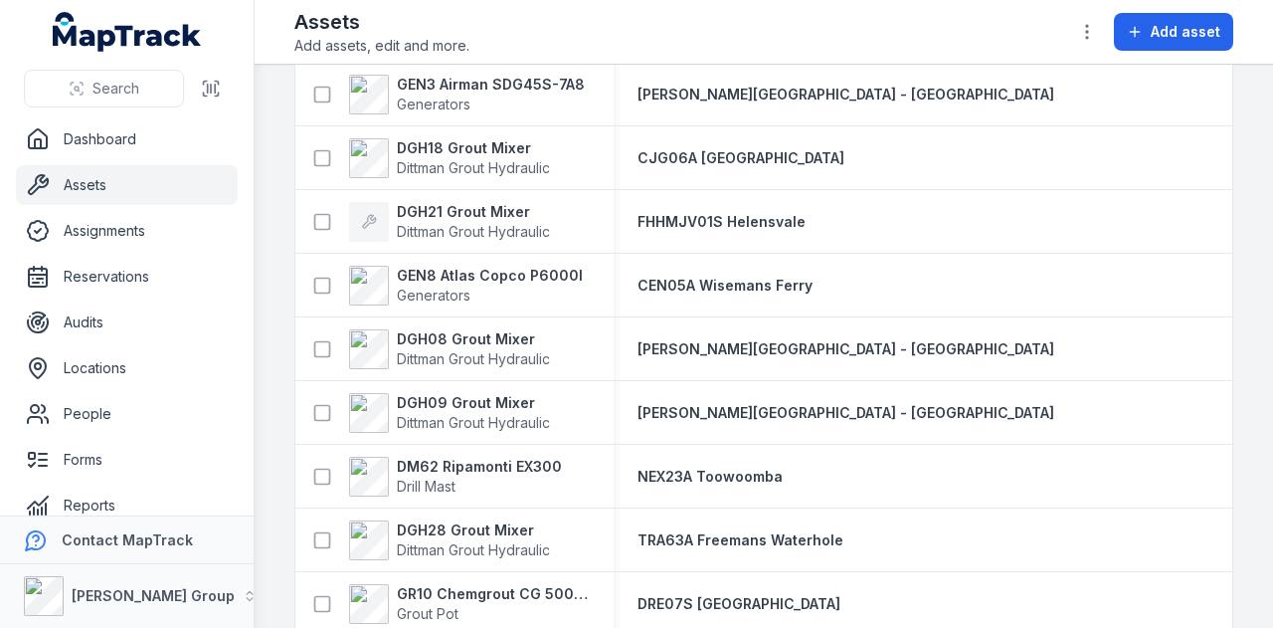
scroll to position [3779, 0]
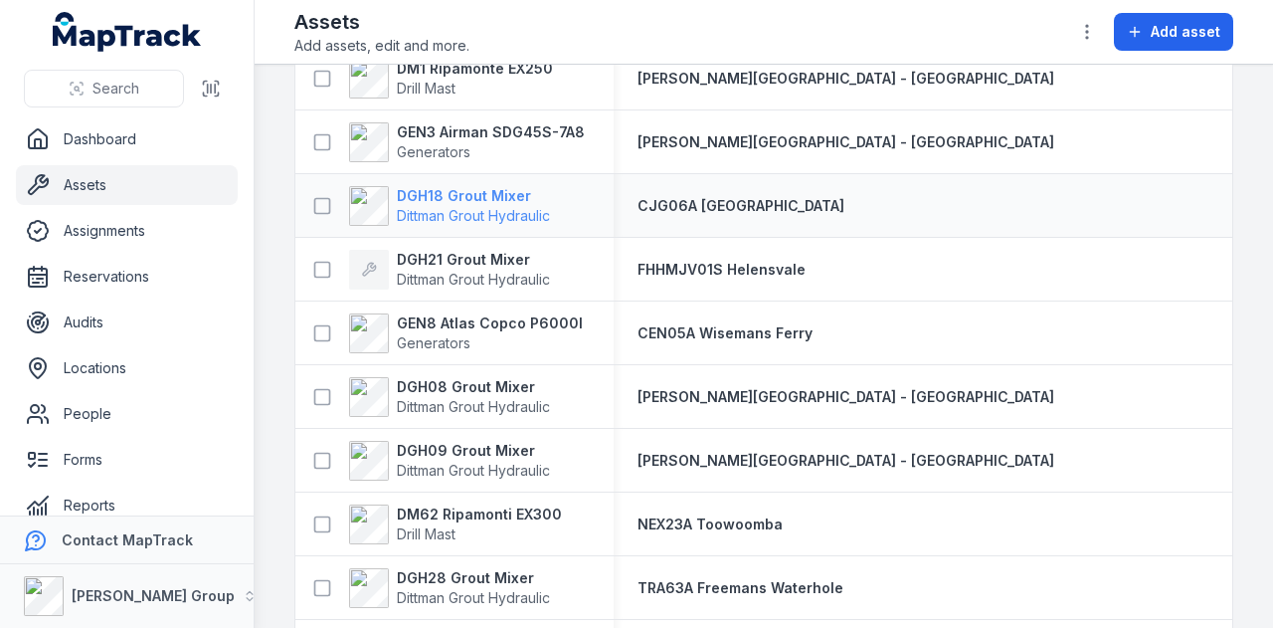
click at [505, 188] on strong "DGH18 Grout Mixer" at bounding box center [473, 196] width 153 height 20
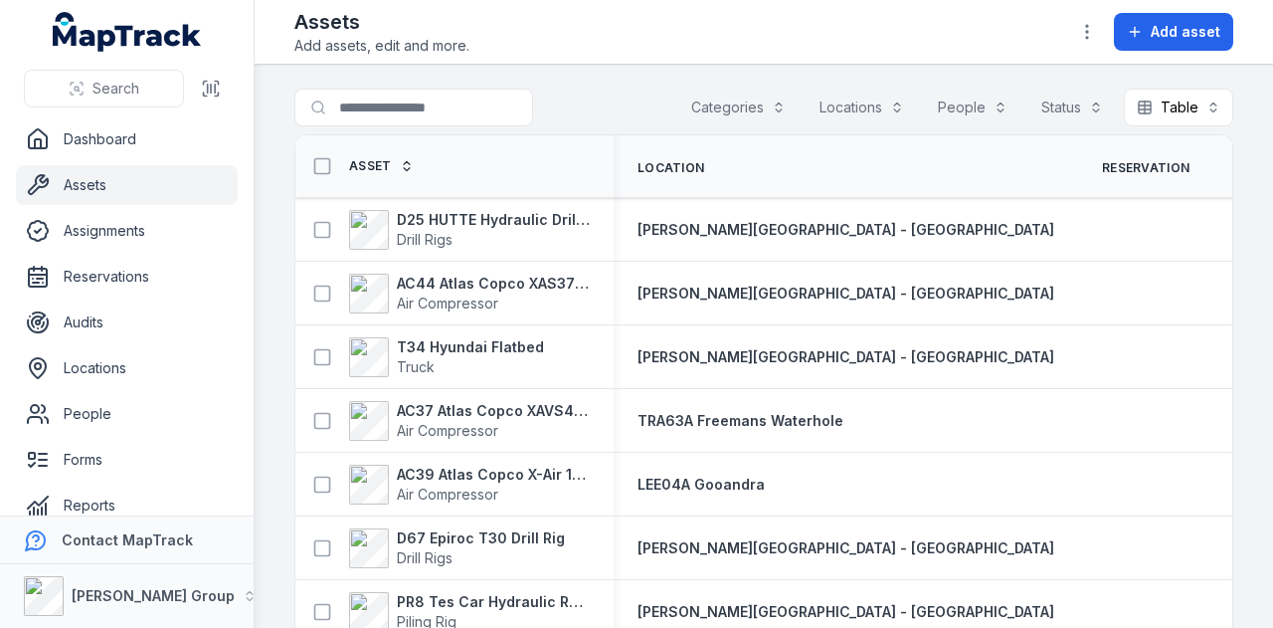
drag, startPoint x: 1249, startPoint y: 295, endPoint x: 1269, endPoint y: 294, distance: 19.9
click at [1266, 297] on main "Search for assets Categories Locations People Status Table ***** Asset Location…" at bounding box center [764, 346] width 1018 height 563
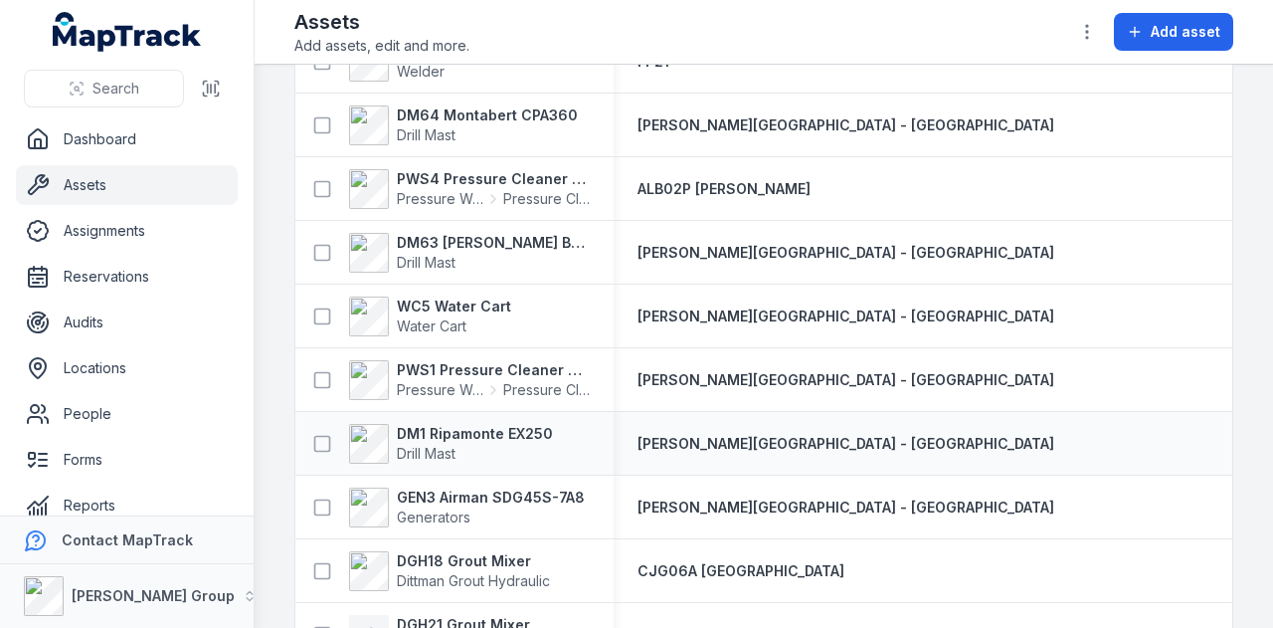
scroll to position [3713, 0]
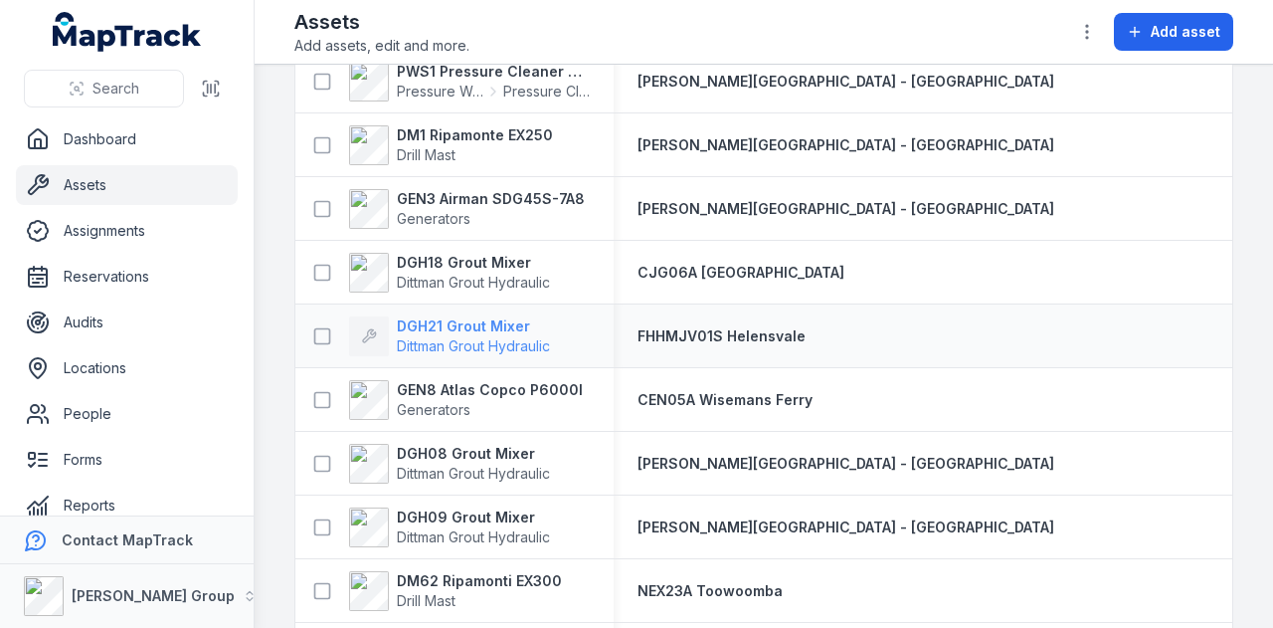
click at [468, 328] on strong "DGH21 Grout Mixer" at bounding box center [473, 326] width 153 height 20
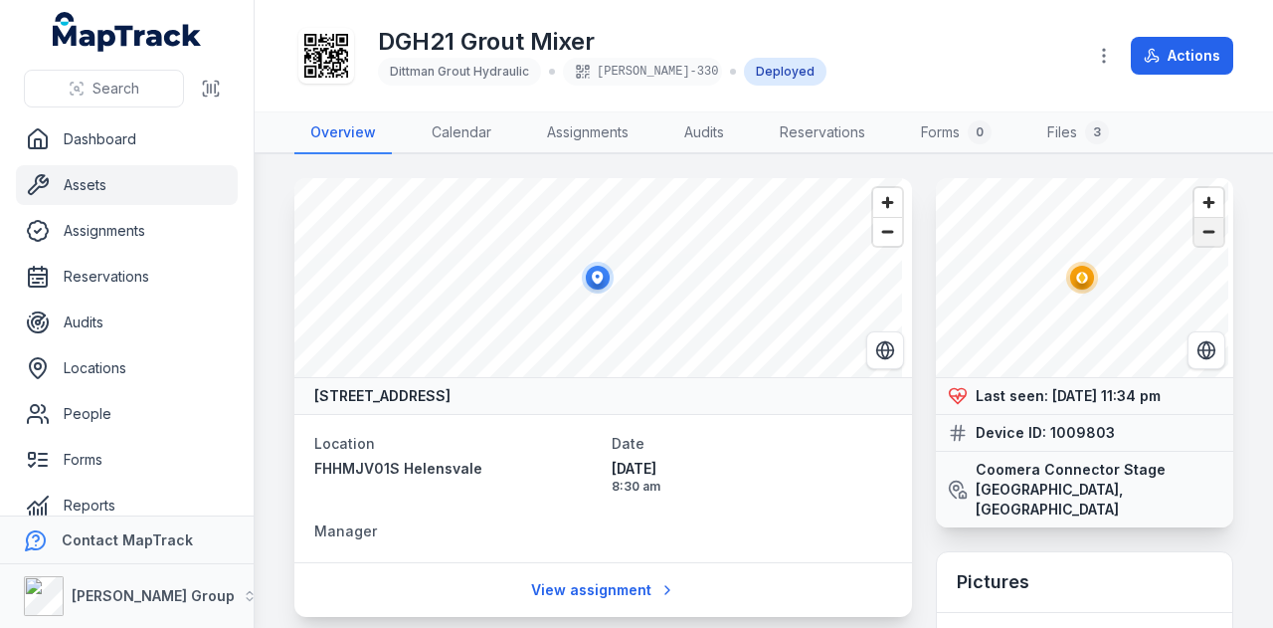
click at [1205, 231] on span "Zoom out" at bounding box center [1208, 232] width 29 height 28
click at [1205, 229] on span "Zoom out" at bounding box center [1208, 232] width 29 height 28
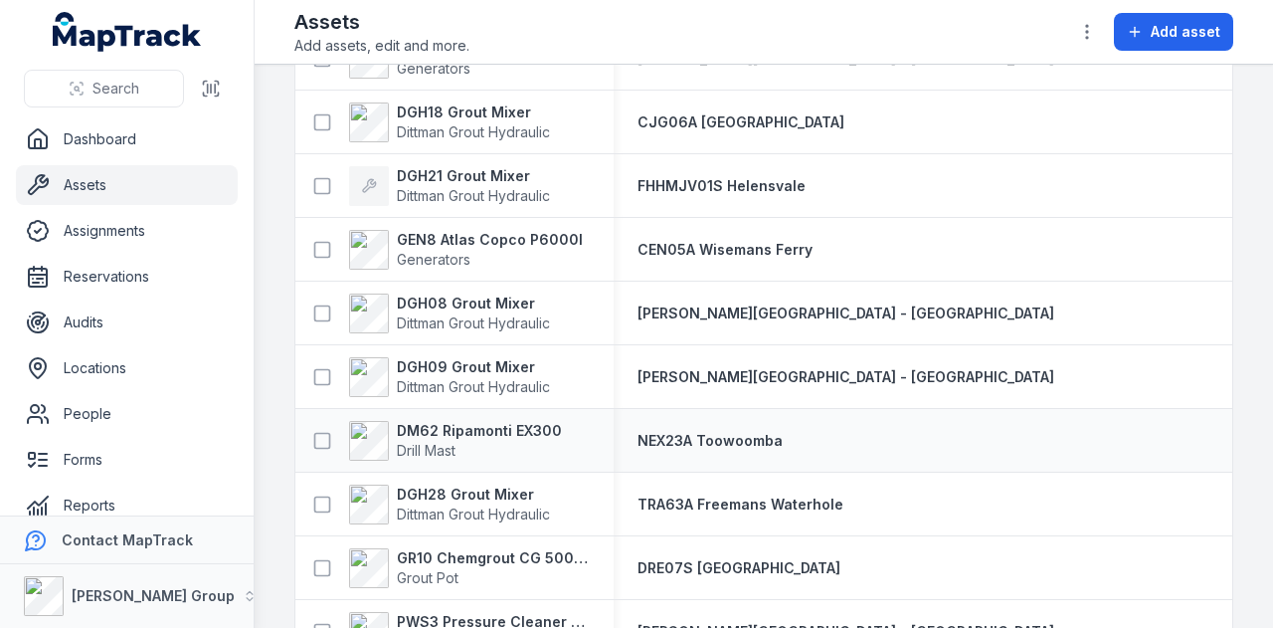
scroll to position [3879, 0]
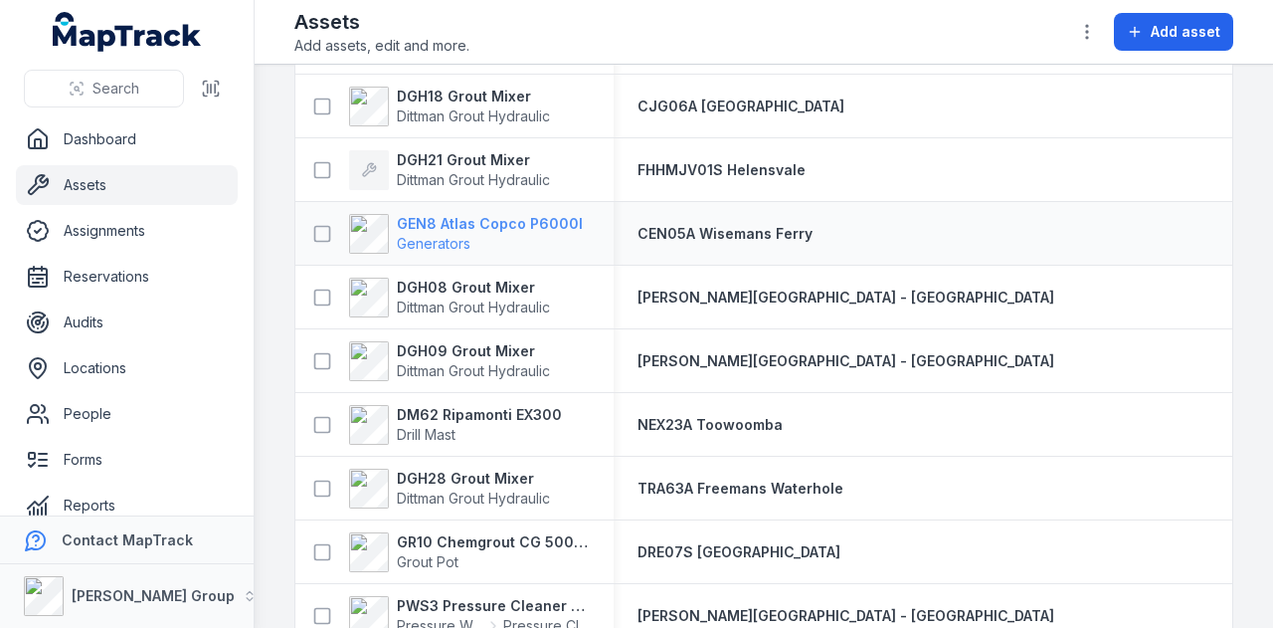
click at [479, 222] on strong "GEN8 Atlas Copco P6000I" at bounding box center [490, 224] width 186 height 20
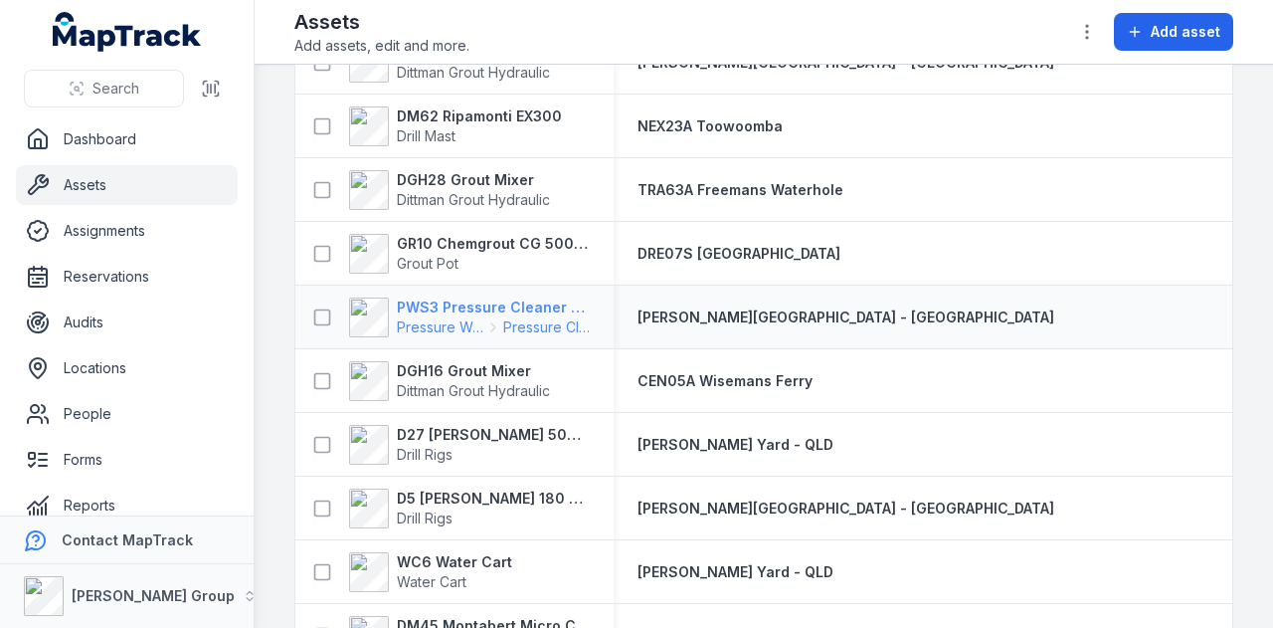
scroll to position [3978, 0]
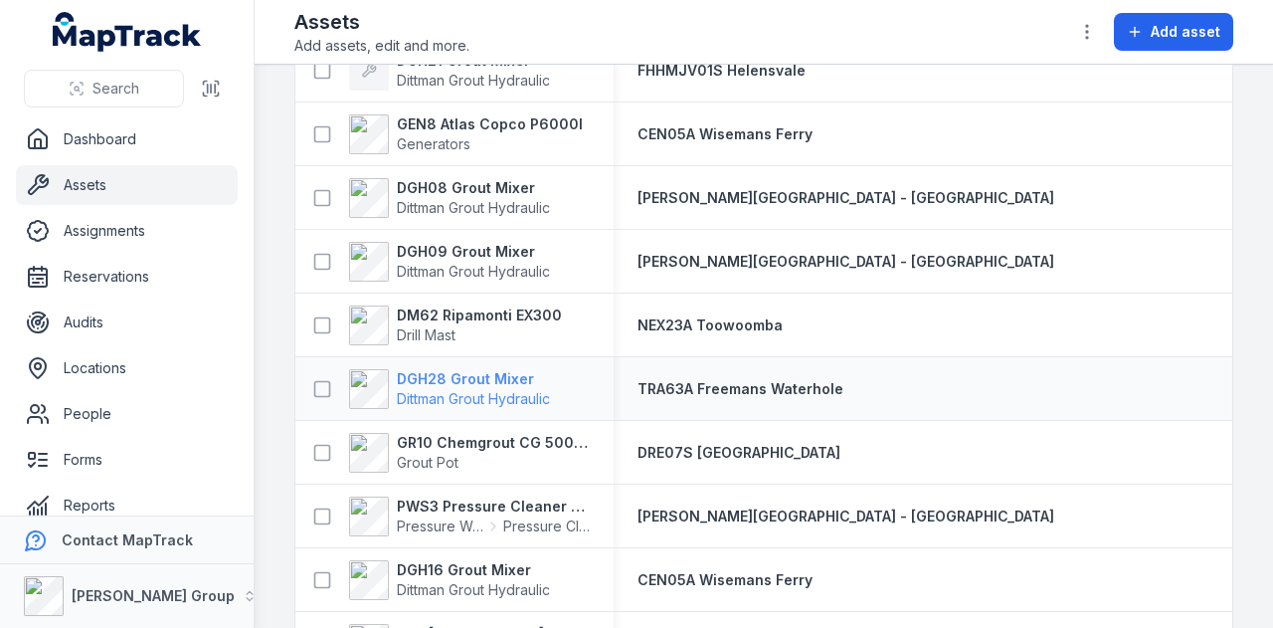
click at [487, 369] on strong "DGH28 Grout Mixer" at bounding box center [473, 379] width 153 height 20
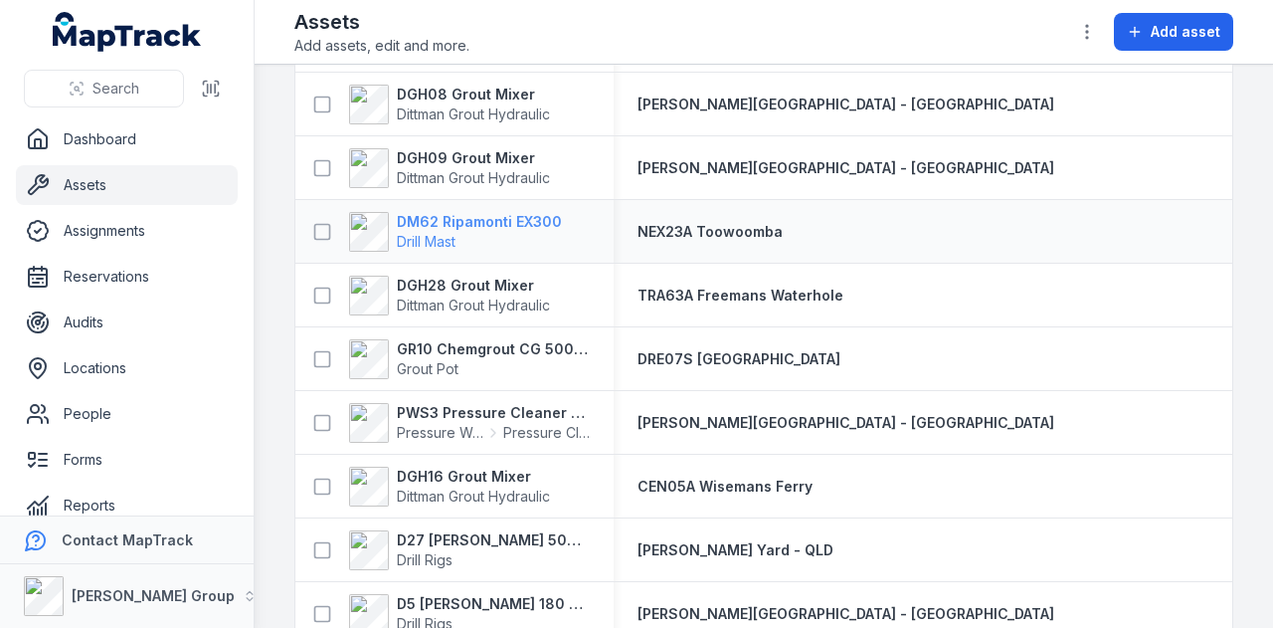
scroll to position [4177, 0]
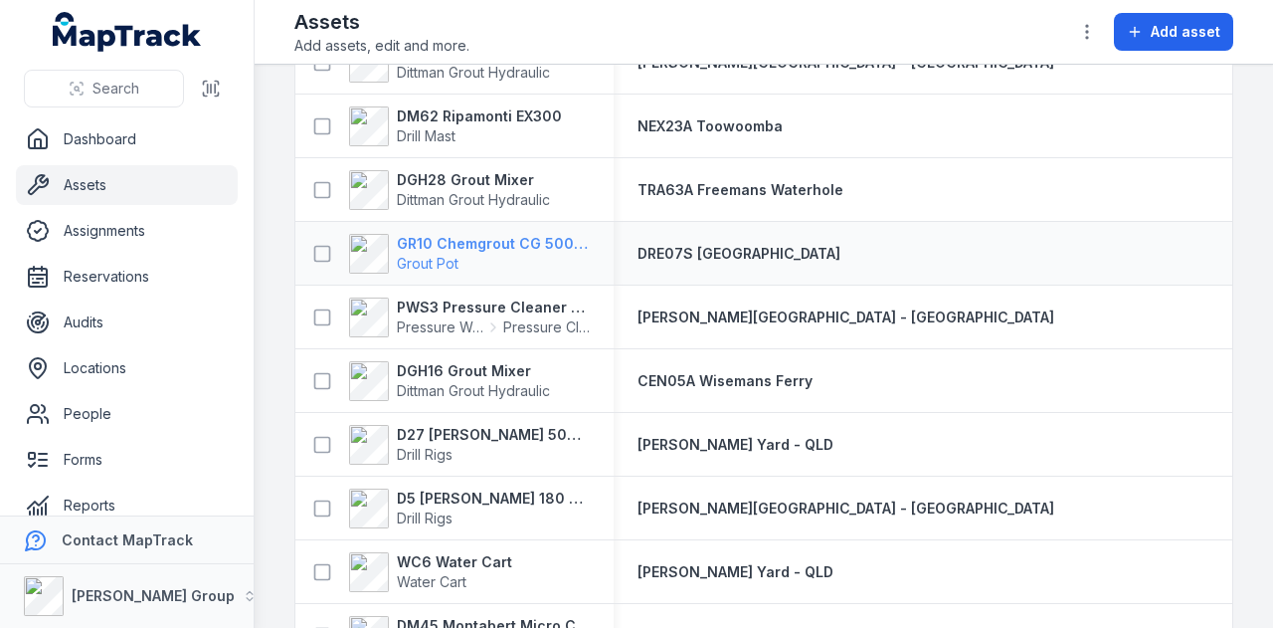
click at [517, 235] on div "GR10 Chemgrout CG 500 High Pressure Grout Pot" at bounding box center [454, 254] width 318 height 56
click at [517, 235] on strong "GR10 Chemgrout CG 500 High Pressure" at bounding box center [493, 244] width 193 height 20
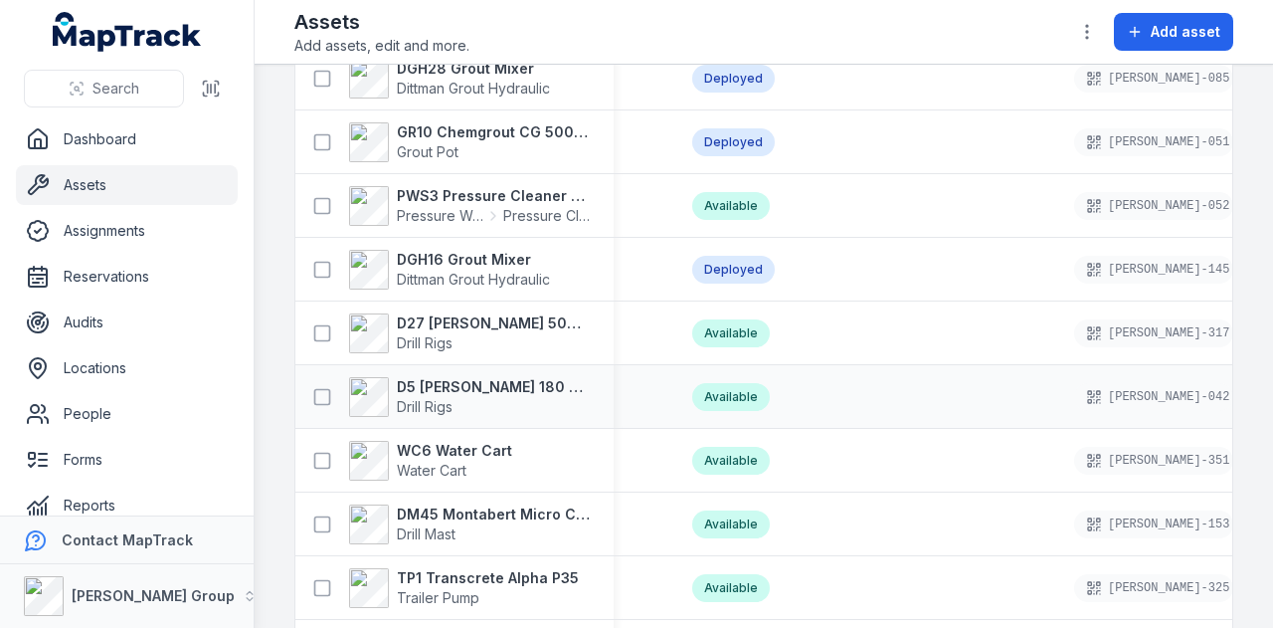
scroll to position [4177, 0]
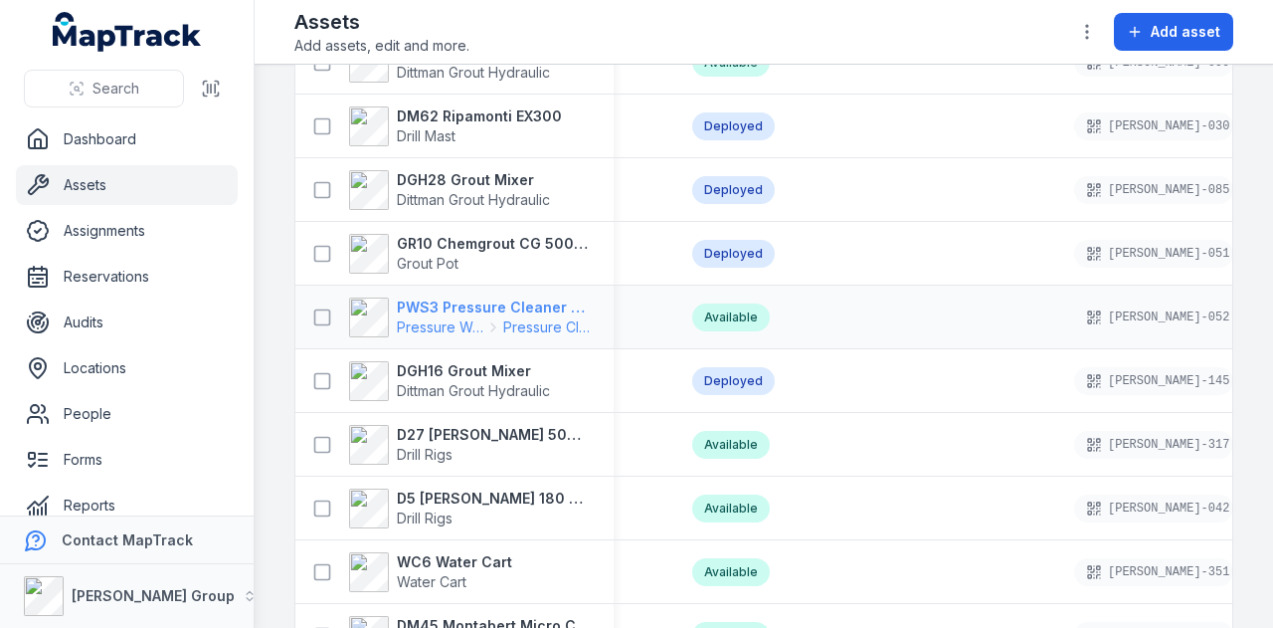
click at [549, 297] on strong "PWS3 Pressure Cleaner Skid Mounted" at bounding box center [493, 307] width 193 height 20
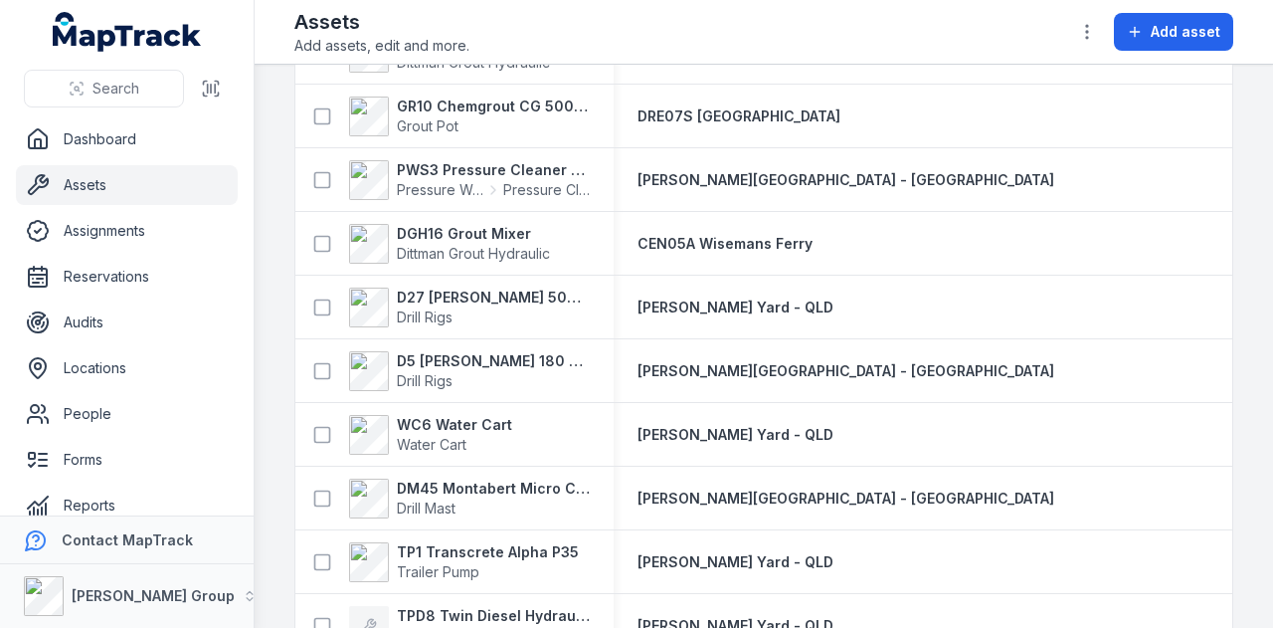
scroll to position [4276, 0]
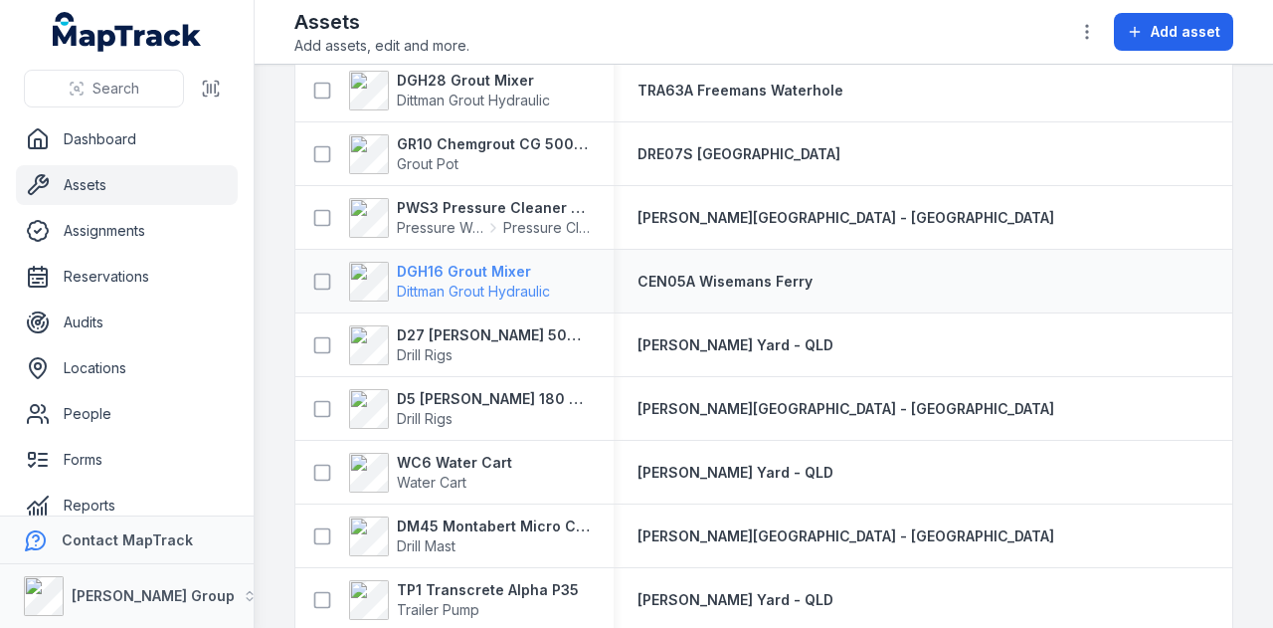
click at [492, 269] on strong "DGH16 Grout Mixer" at bounding box center [473, 272] width 153 height 20
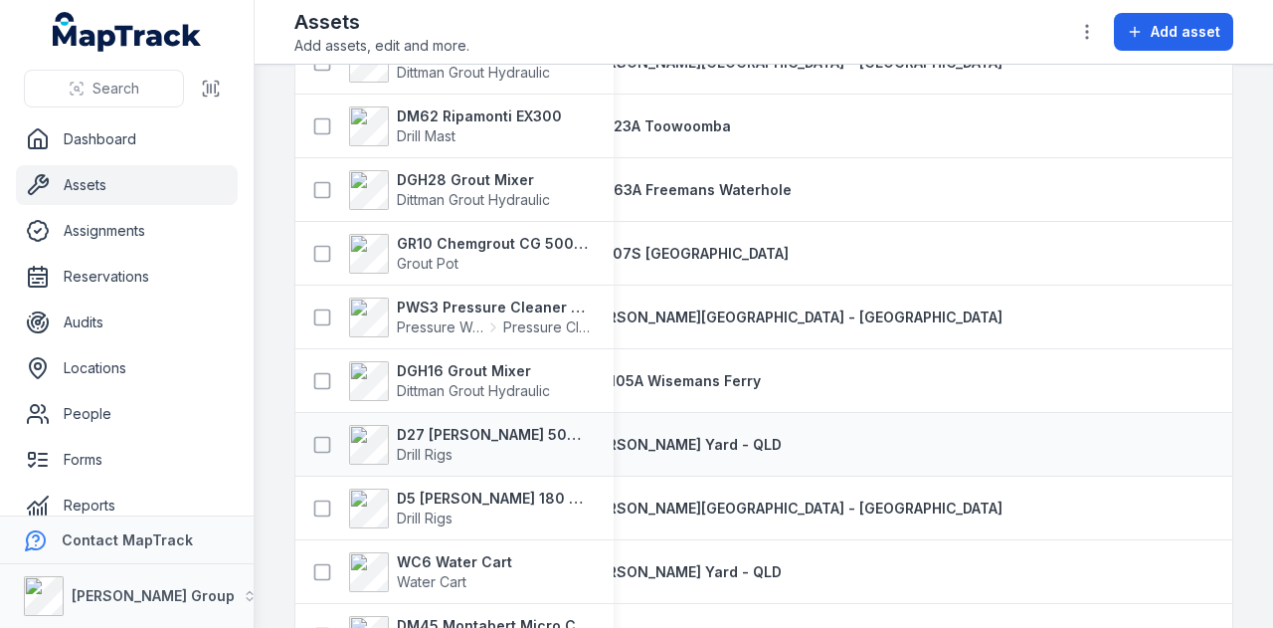
scroll to position [0, 88]
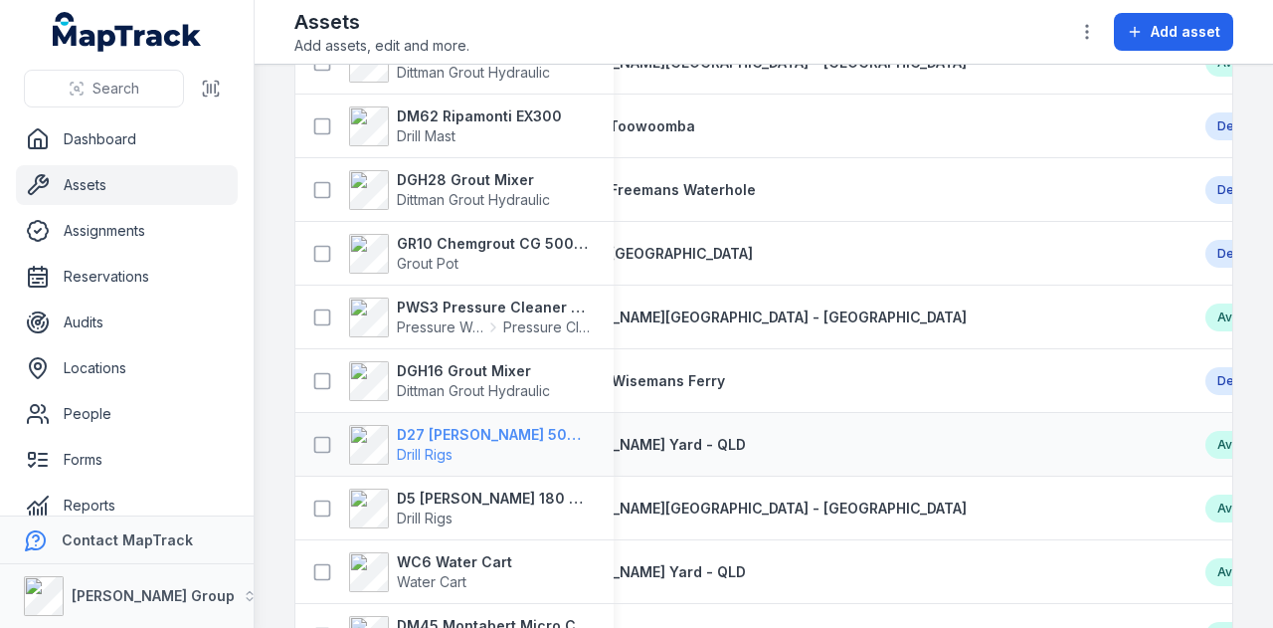
click at [547, 436] on strong "D27 Ripamonti Birdie 500 Hydraulic Drill Rig" at bounding box center [493, 435] width 193 height 20
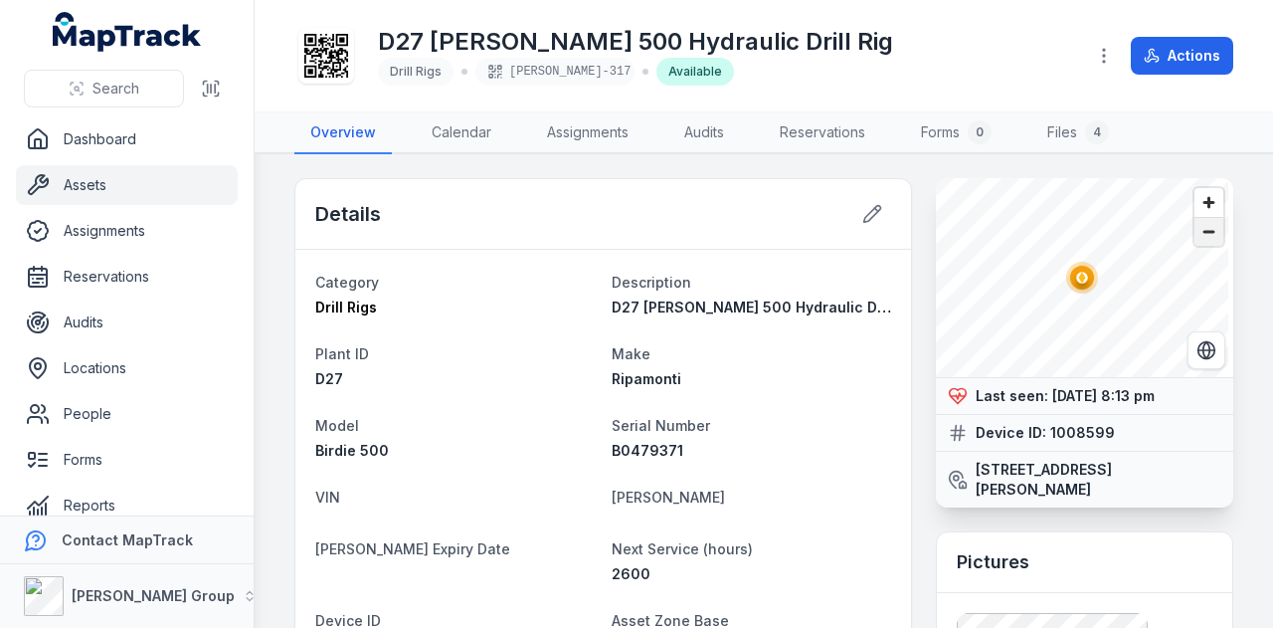
click at [1194, 236] on span "Zoom out" at bounding box center [1208, 232] width 29 height 28
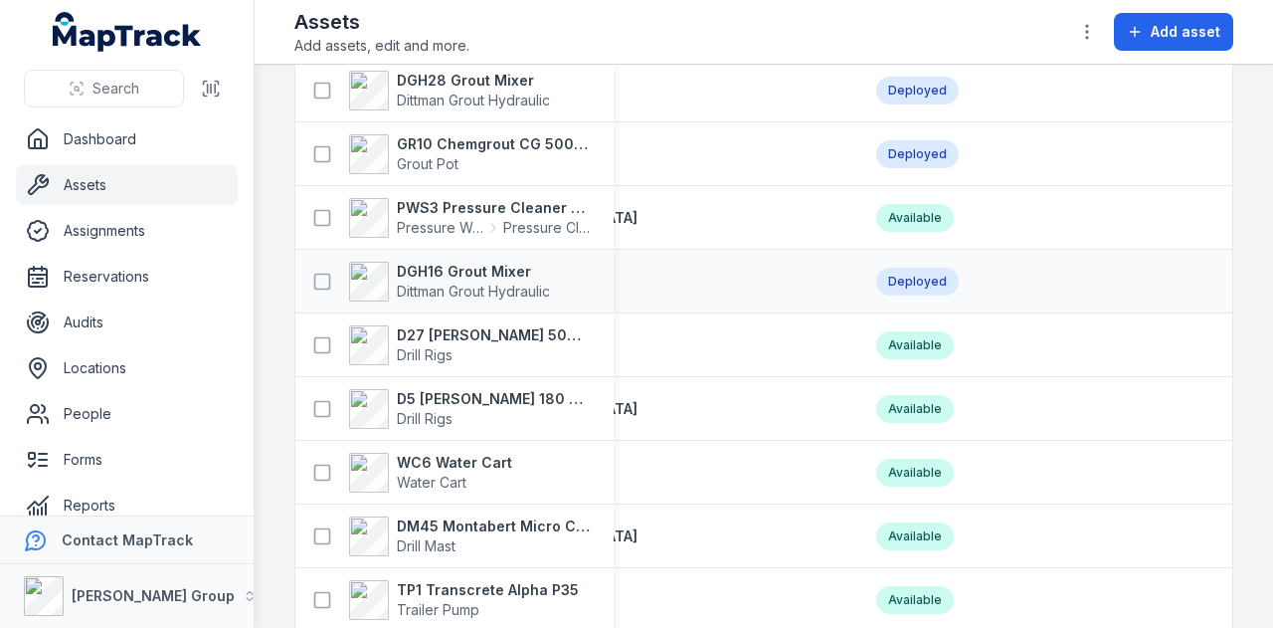
scroll to position [0, 426]
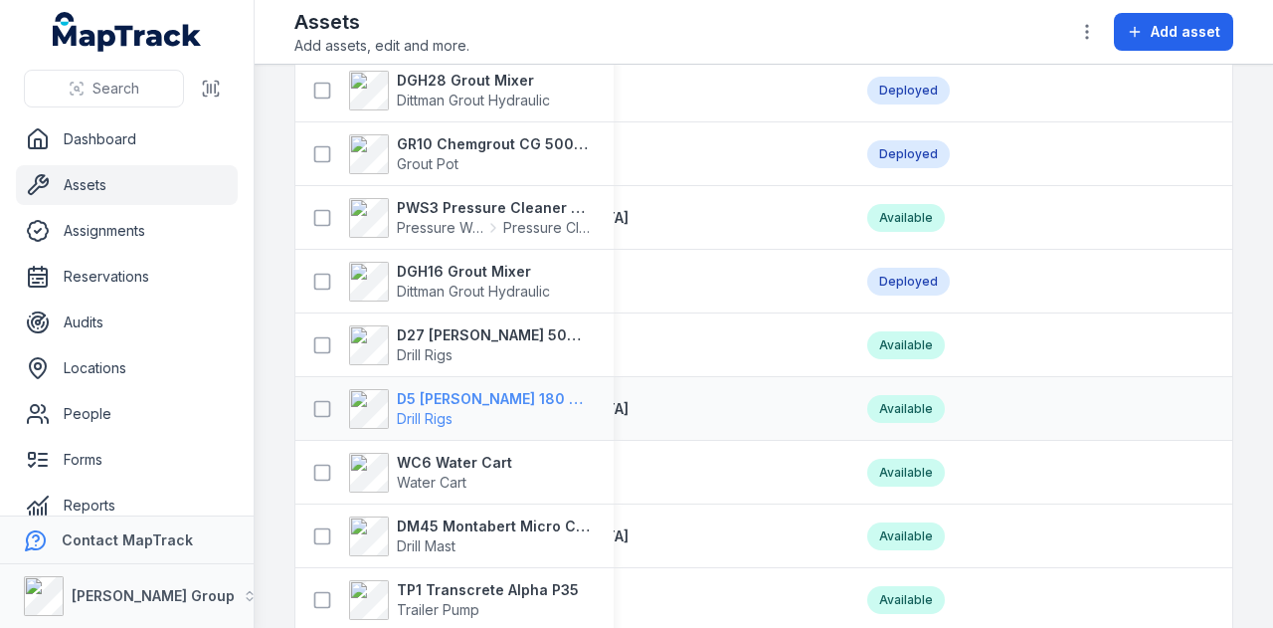
click at [521, 394] on strong "D5 Ripamonti Birdie 180 Hydraulic Drill Rig" at bounding box center [493, 399] width 193 height 20
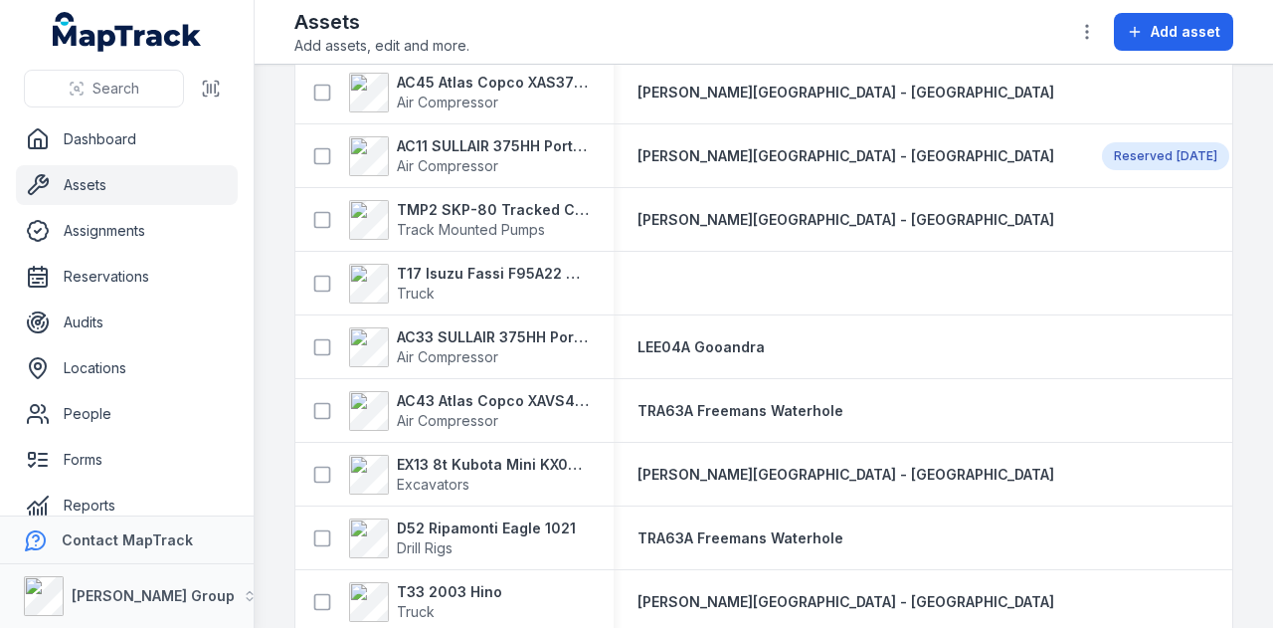
scroll to position [995, 0]
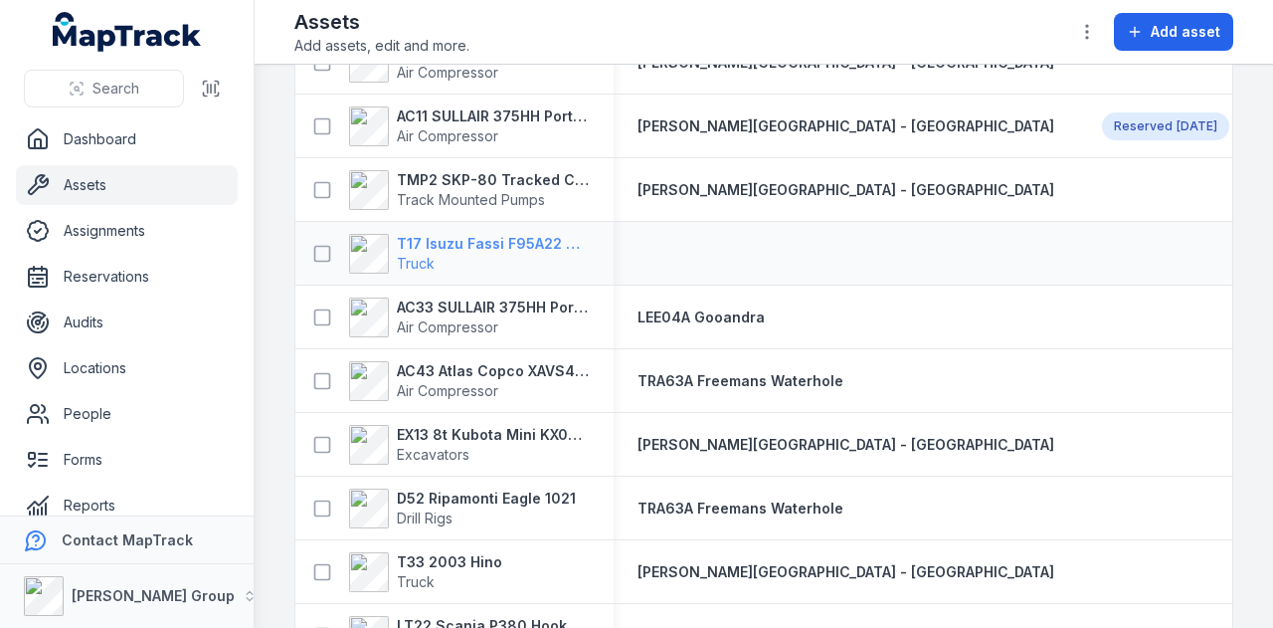
click at [540, 238] on strong "T17 Isuzu Fassi F95A22 with Hiab" at bounding box center [493, 244] width 193 height 20
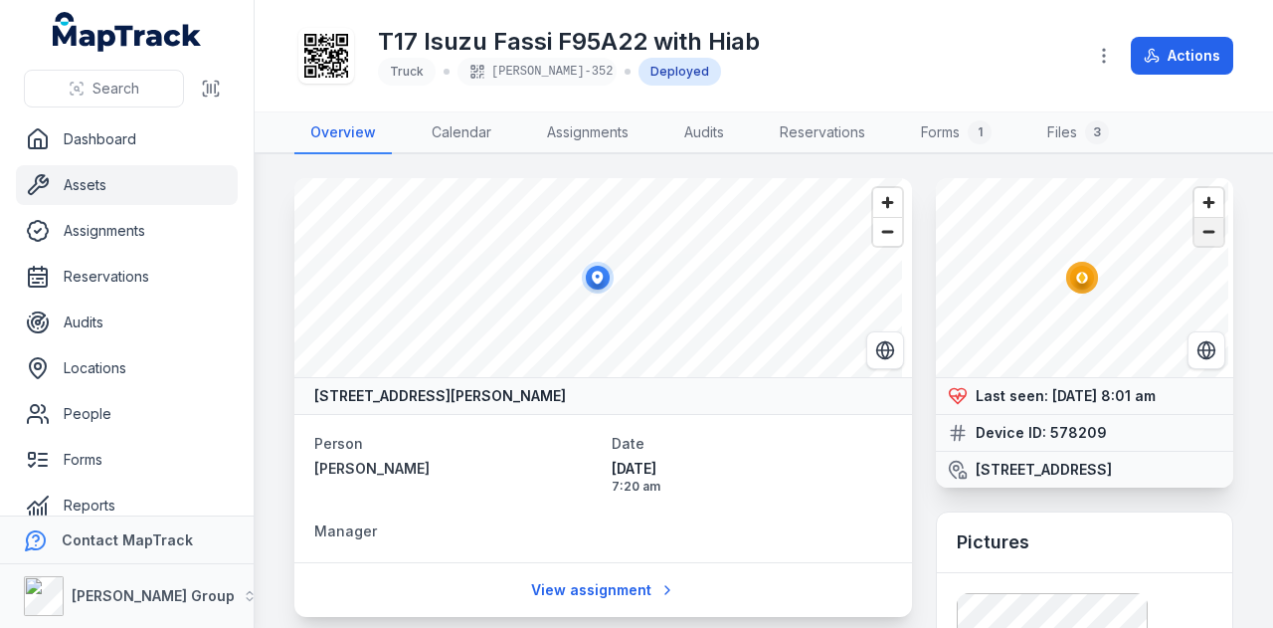
click at [1201, 231] on span "Zoom out" at bounding box center [1208, 232] width 29 height 28
click at [1207, 230] on span "Zoom out" at bounding box center [1208, 232] width 29 height 28
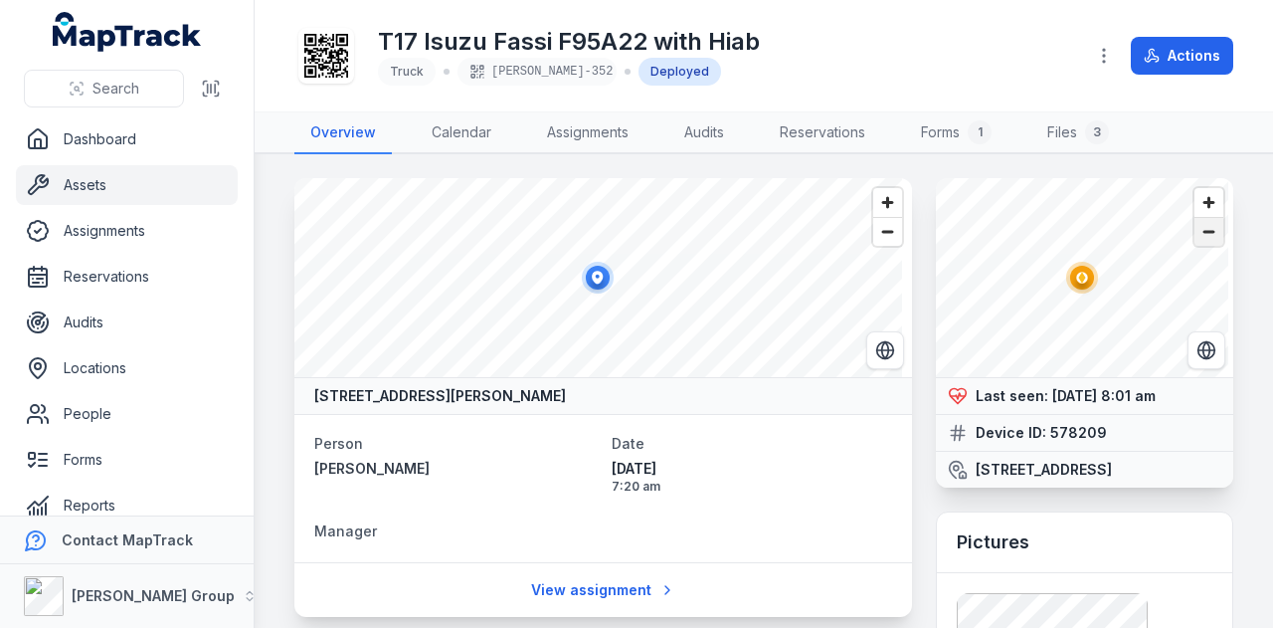
click at [1207, 230] on span "Zoom out" at bounding box center [1208, 232] width 29 height 28
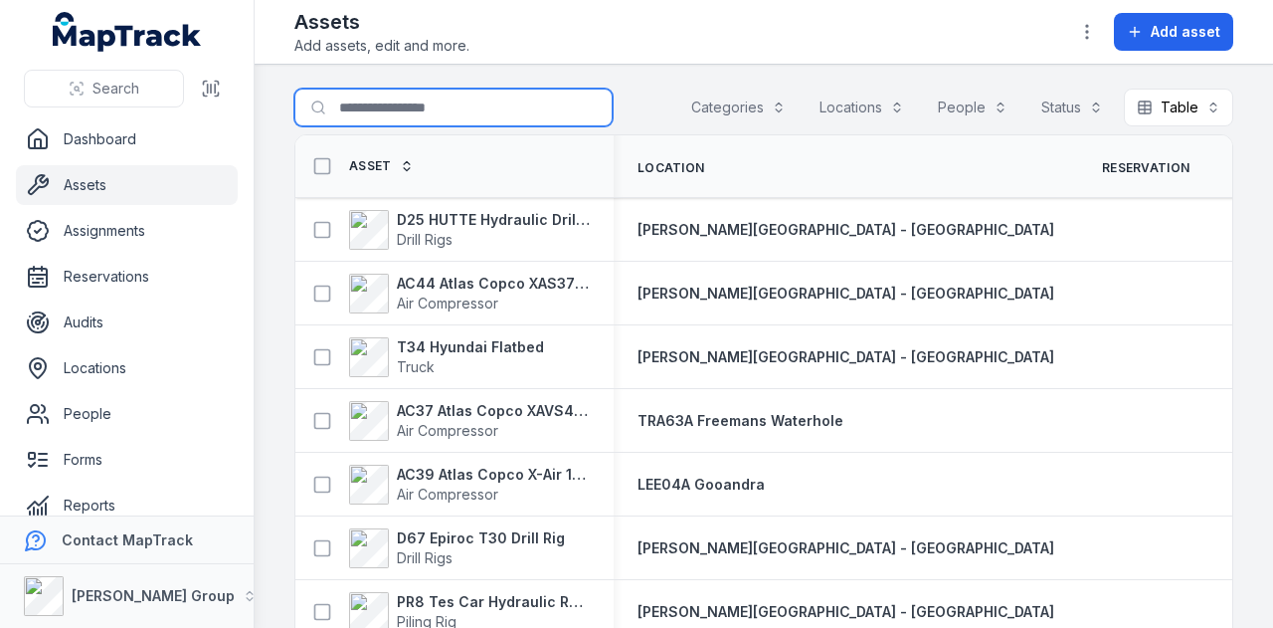
click at [440, 109] on input "Search for assets" at bounding box center [453, 108] width 318 height 38
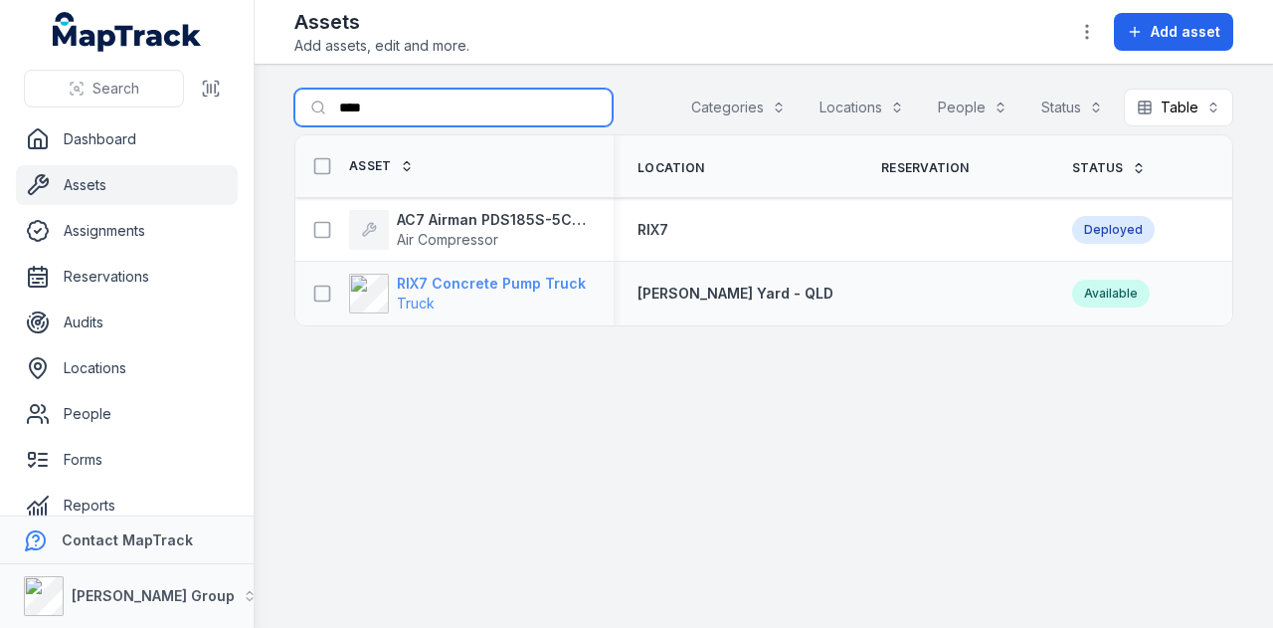
type input "****"
click at [489, 286] on strong "RIX7 Concrete Pump Truck" at bounding box center [491, 283] width 189 height 20
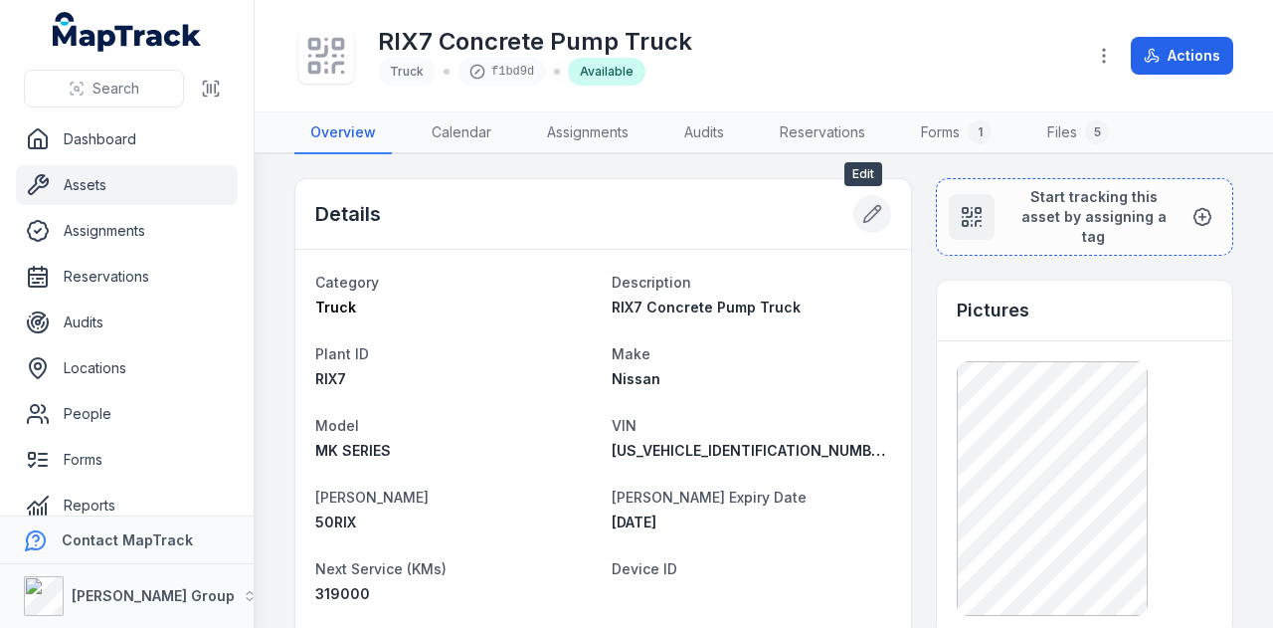
click at [853, 208] on button at bounding box center [872, 214] width 38 height 38
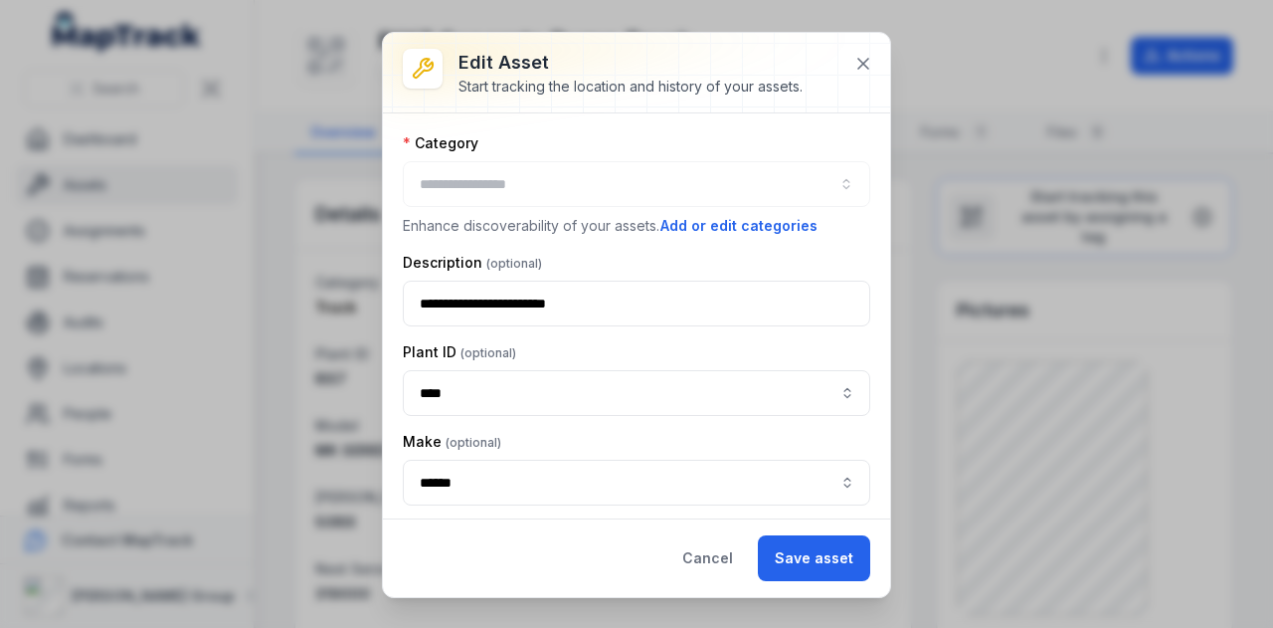
type input "*****"
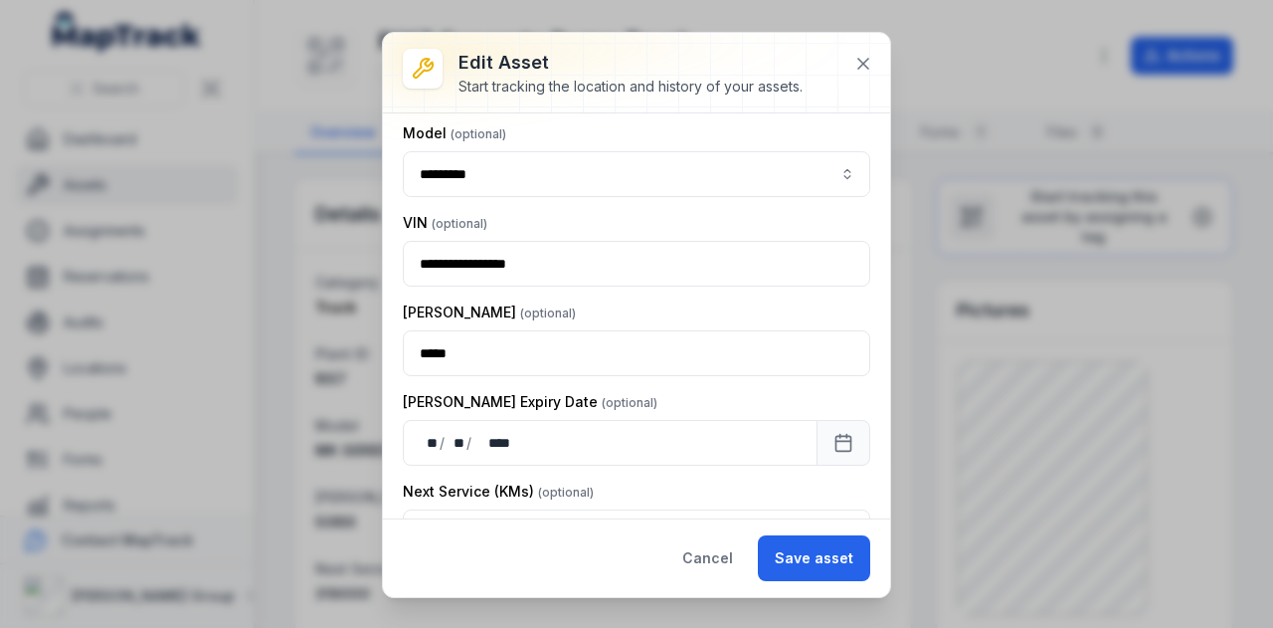
scroll to position [624, 0]
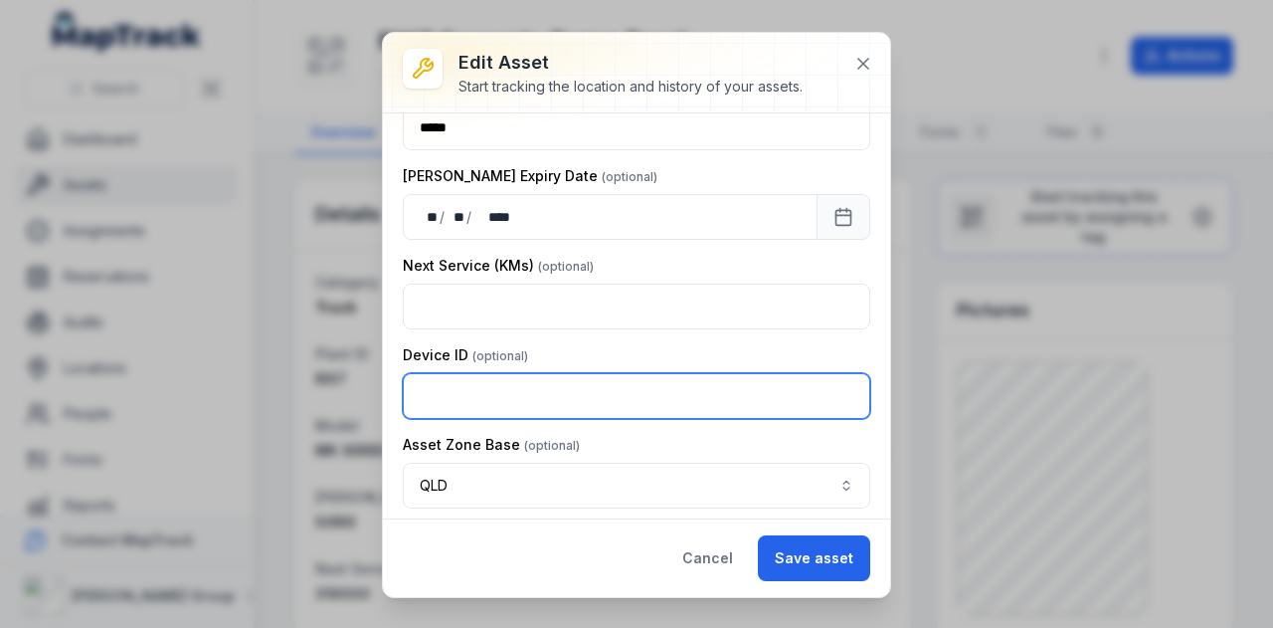
click at [601, 381] on input "text" at bounding box center [636, 396] width 467 height 46
type input "******"
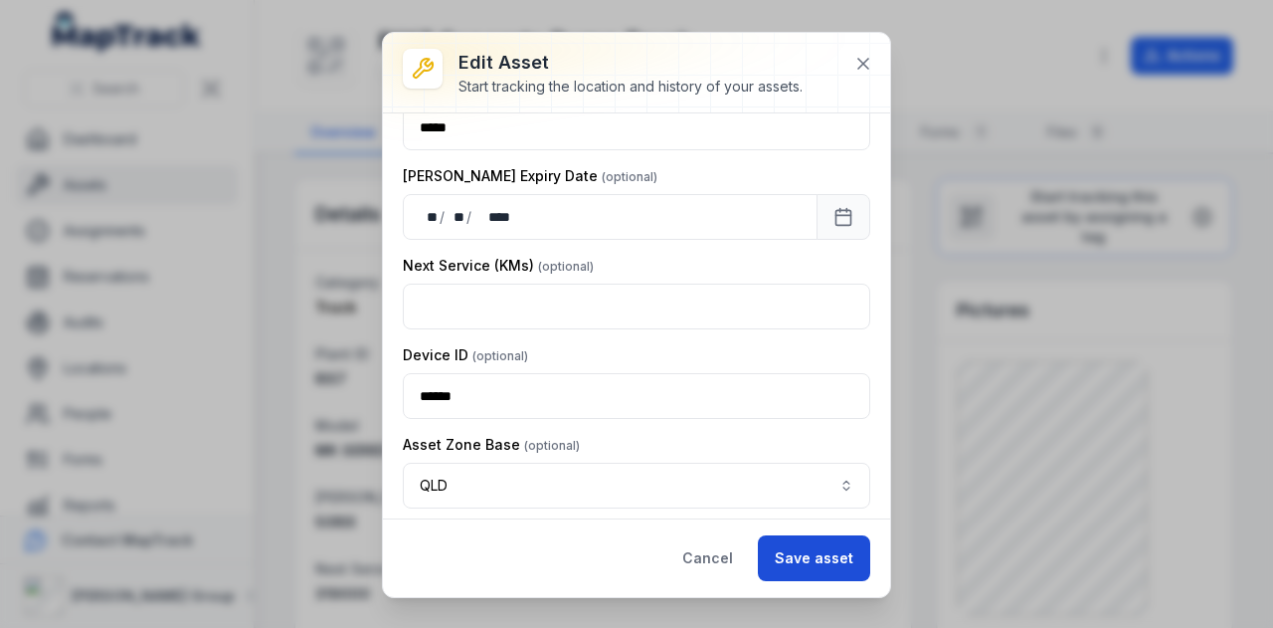
click at [807, 560] on button "Save asset" at bounding box center [814, 558] width 112 height 46
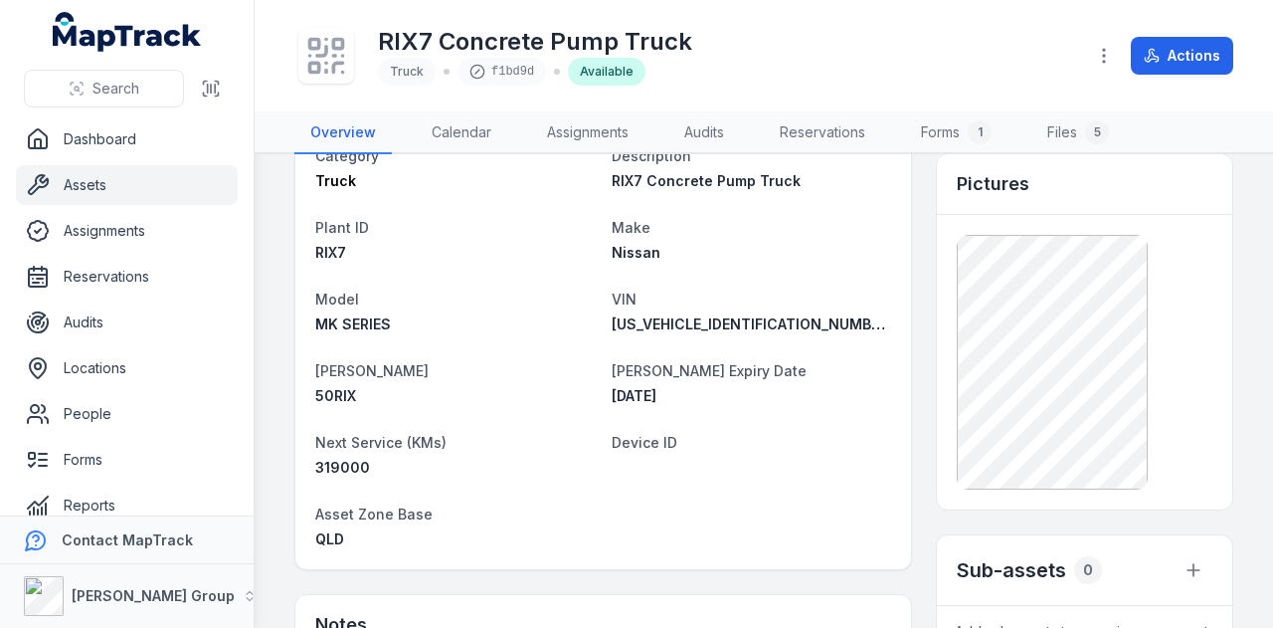
scroll to position [199, 0]
